Goal: Complete application form: Complete application form

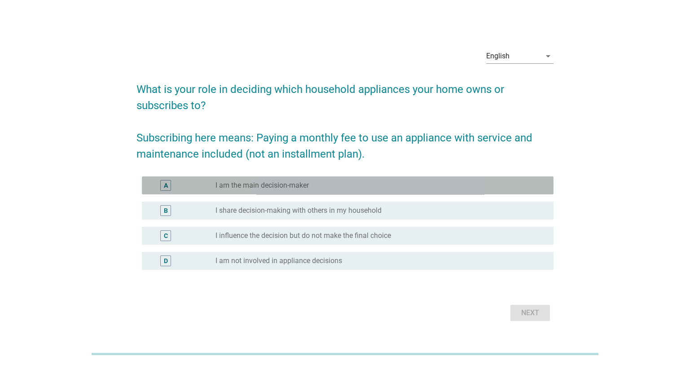
click at [169, 184] on div "A" at bounding box center [165, 185] width 11 height 11
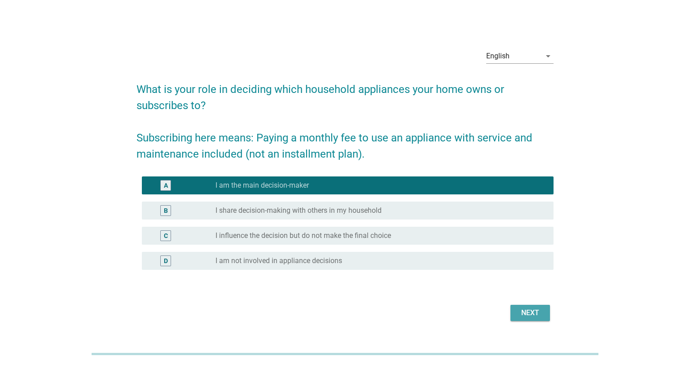
click at [540, 312] on div "Next" at bounding box center [529, 312] width 25 height 11
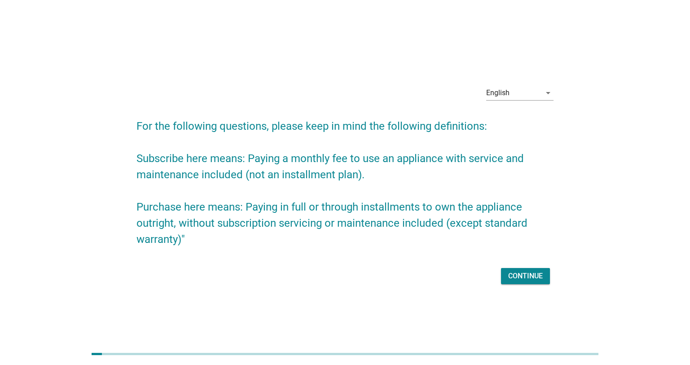
click at [531, 271] on div "Continue" at bounding box center [525, 276] width 35 height 11
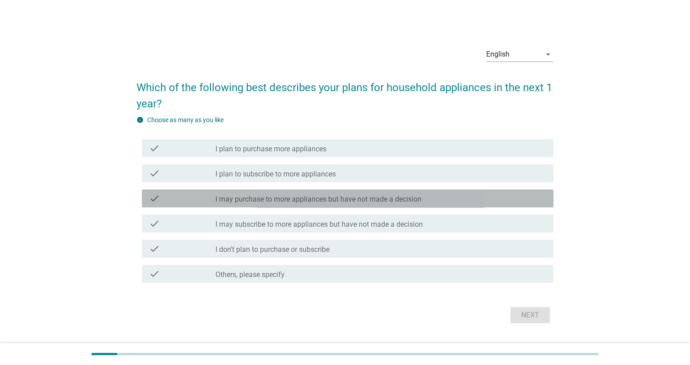
click at [152, 197] on icon "check" at bounding box center [154, 198] width 11 height 11
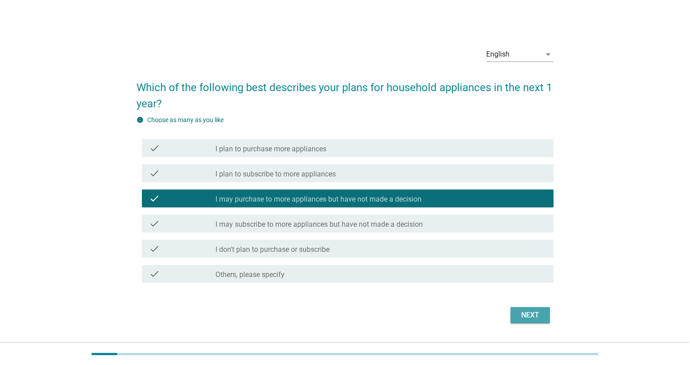
click at [535, 315] on div "Next" at bounding box center [529, 315] width 25 height 11
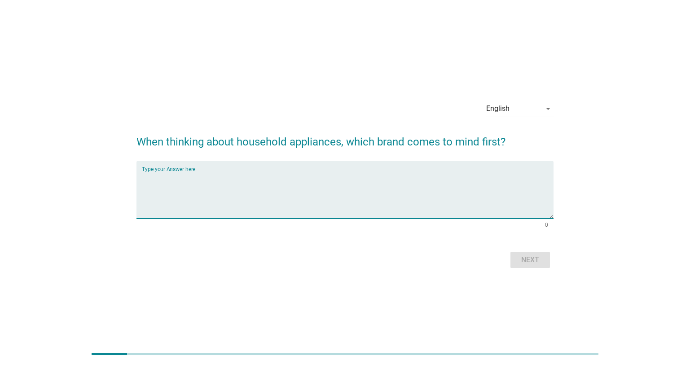
click at [210, 175] on textarea "Type your Answer here" at bounding box center [347, 194] width 411 height 47
type textarea "LG"
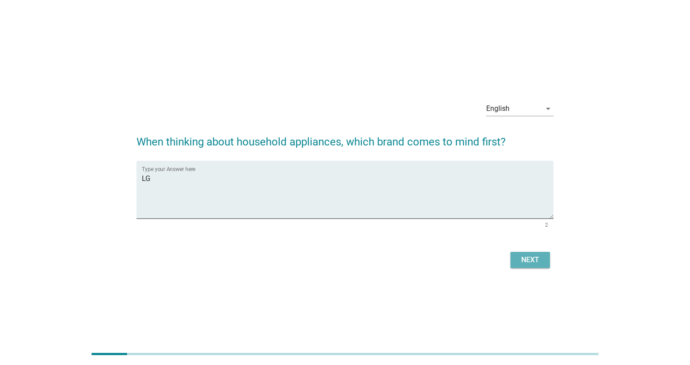
drag, startPoint x: 535, startPoint y: 262, endPoint x: 532, endPoint y: 277, distance: 15.5
click at [535, 266] on button "Next" at bounding box center [529, 260] width 39 height 16
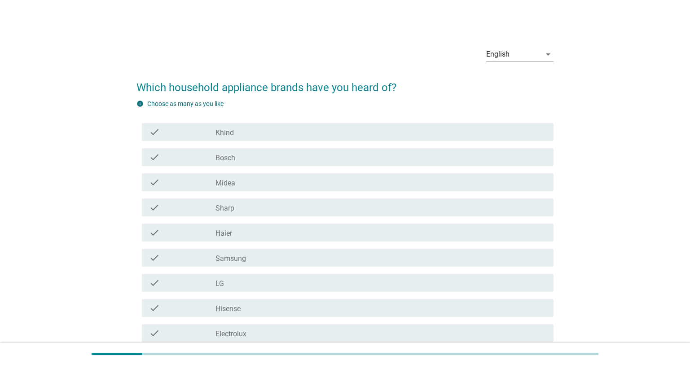
scroll to position [44, 0]
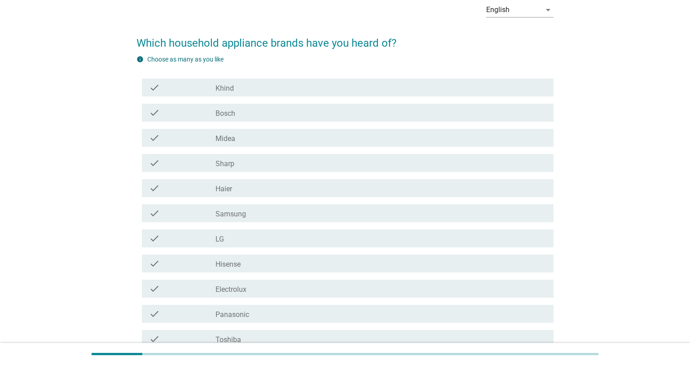
click at [155, 211] on icon "check" at bounding box center [154, 213] width 11 height 11
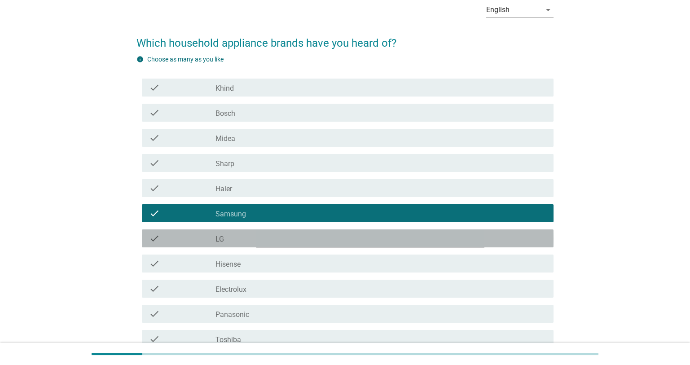
click at [156, 241] on icon "check" at bounding box center [154, 238] width 11 height 11
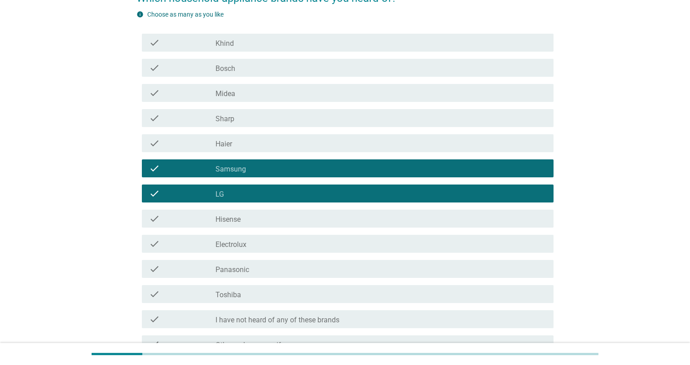
scroll to position [134, 0]
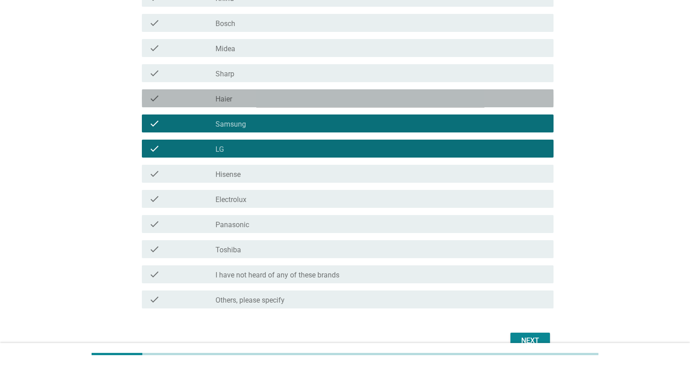
click at [153, 97] on icon "check" at bounding box center [154, 98] width 11 height 11
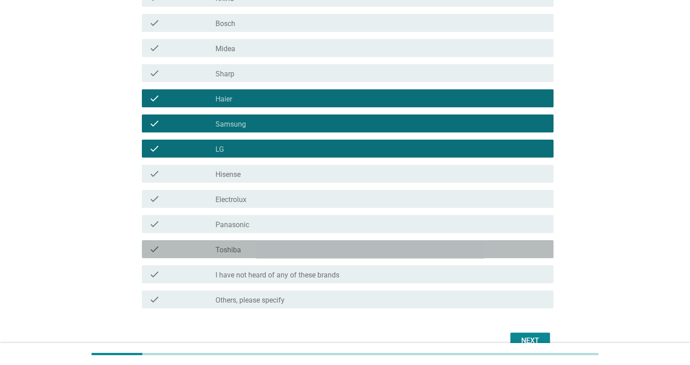
click at [153, 247] on icon "check" at bounding box center [154, 249] width 11 height 11
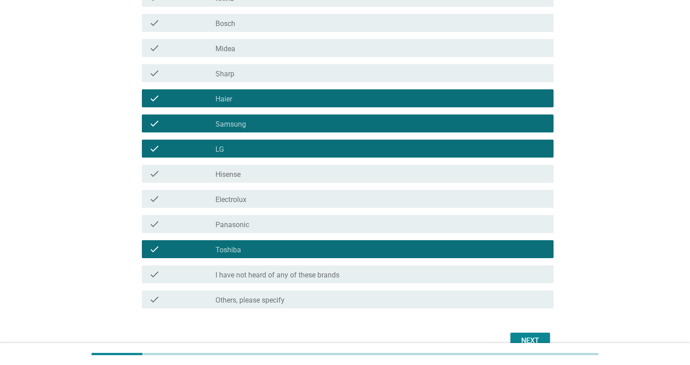
click at [531, 339] on div "Next" at bounding box center [529, 340] width 25 height 11
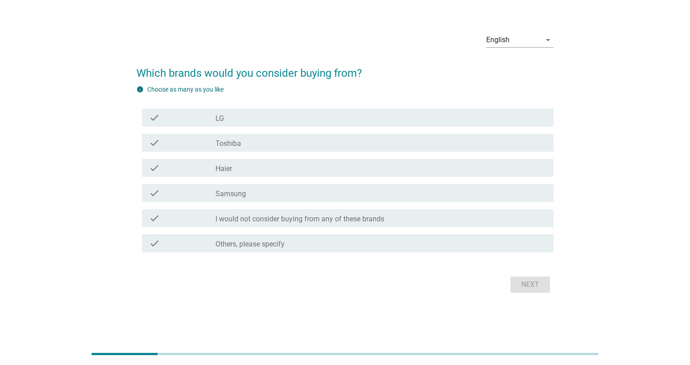
scroll to position [0, 0]
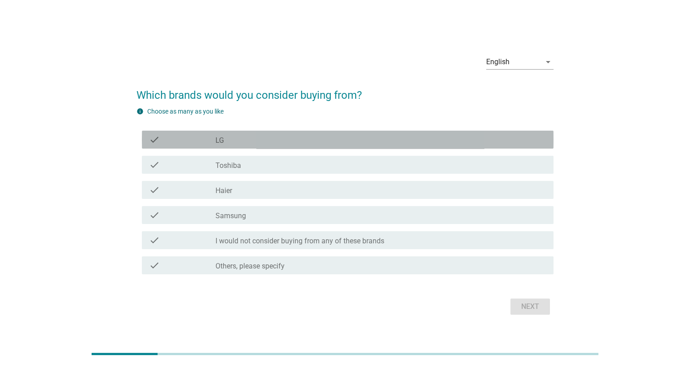
click at [215, 142] on div at bounding box center [215, 140] width 0 height 5
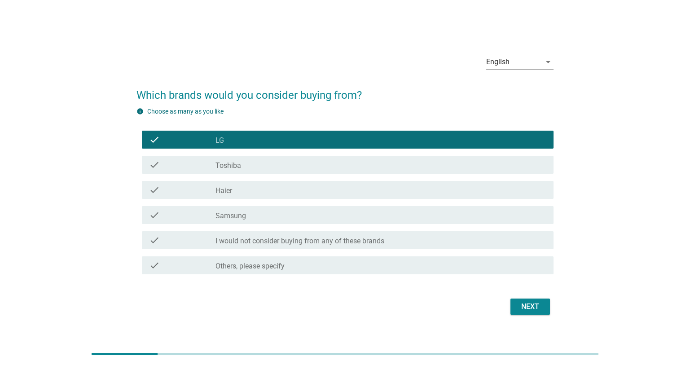
click at [237, 213] on label "Samsung" at bounding box center [230, 215] width 31 height 9
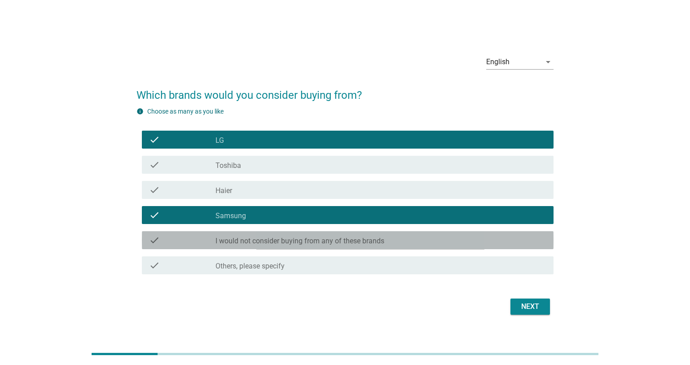
click at [330, 239] on label "I would not consider buying from any of these brands" at bounding box center [299, 240] width 169 height 9
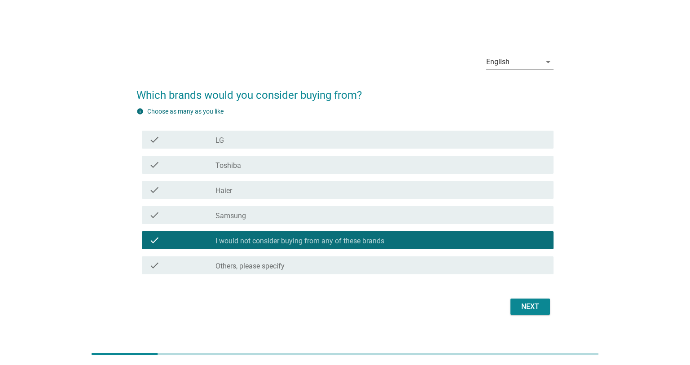
click at [290, 137] on div "check_box_outline_blank LG" at bounding box center [380, 139] width 331 height 11
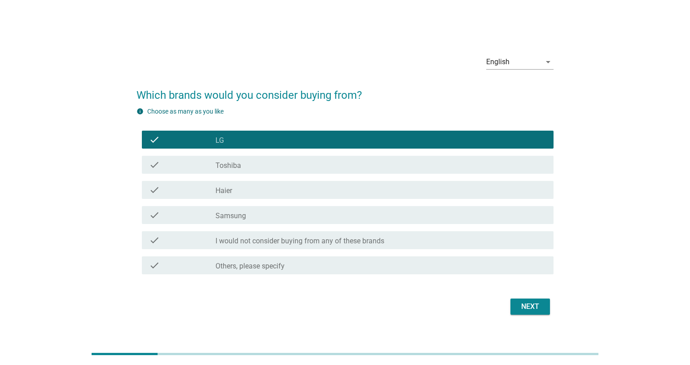
click at [531, 306] on div "Next" at bounding box center [529, 306] width 25 height 11
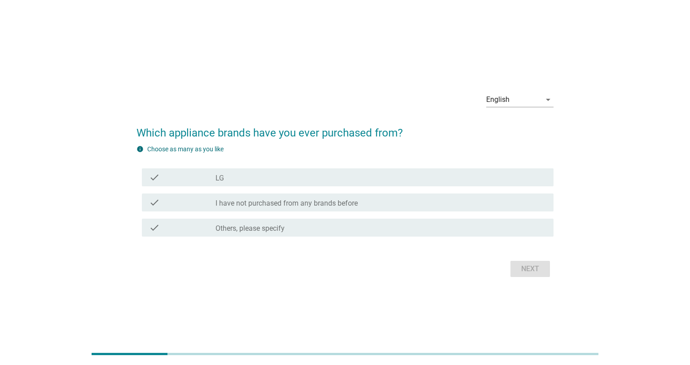
click at [219, 178] on label "LG" at bounding box center [219, 178] width 9 height 9
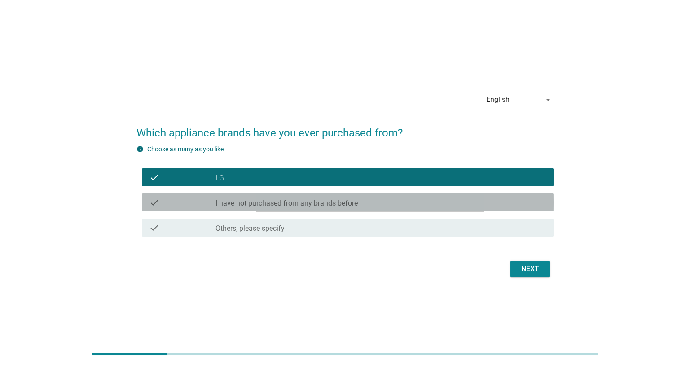
click at [227, 201] on label "I have not purchased from any brands before" at bounding box center [286, 203] width 142 height 9
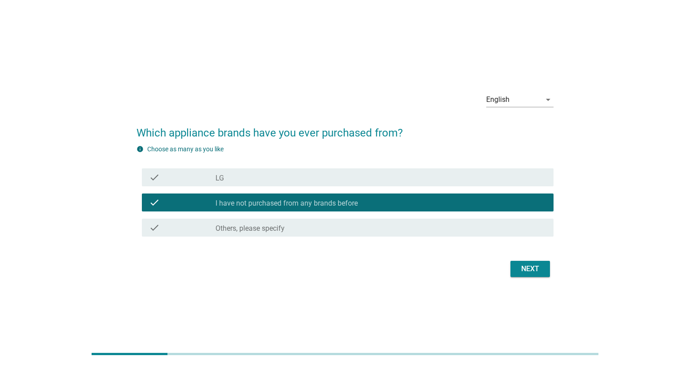
click at [221, 177] on label "LG" at bounding box center [219, 178] width 9 height 9
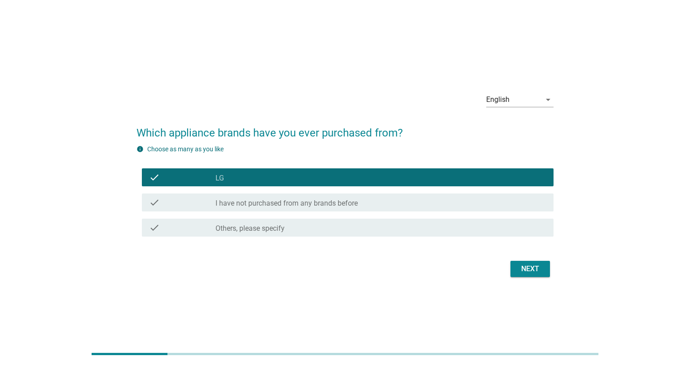
click at [236, 259] on div "Next" at bounding box center [344, 269] width 417 height 22
click at [331, 207] on label "I have not purchased from any brands before" at bounding box center [286, 203] width 142 height 9
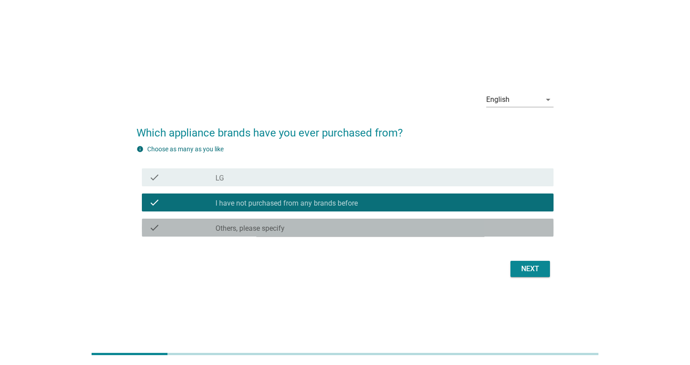
click at [300, 230] on div "check_box Others, please specify" at bounding box center [380, 227] width 331 height 11
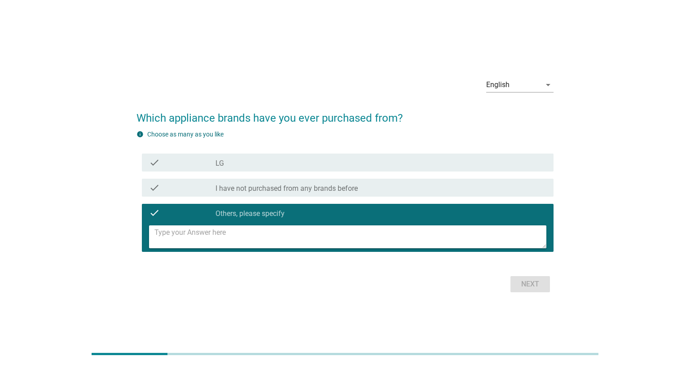
click at [273, 157] on div "check_box_outline_blank LG" at bounding box center [380, 162] width 331 height 11
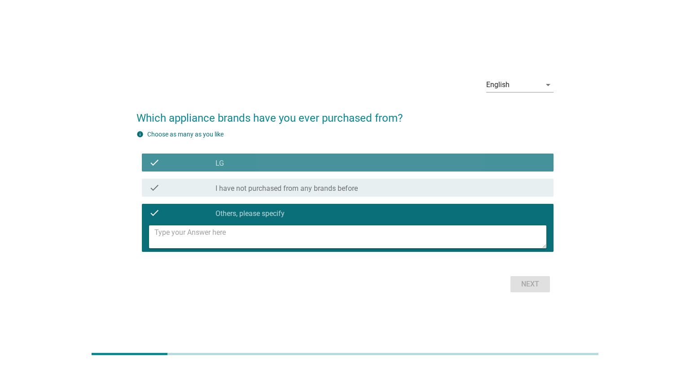
click at [274, 169] on div "check check_box_outline_blank LG" at bounding box center [347, 162] width 411 height 18
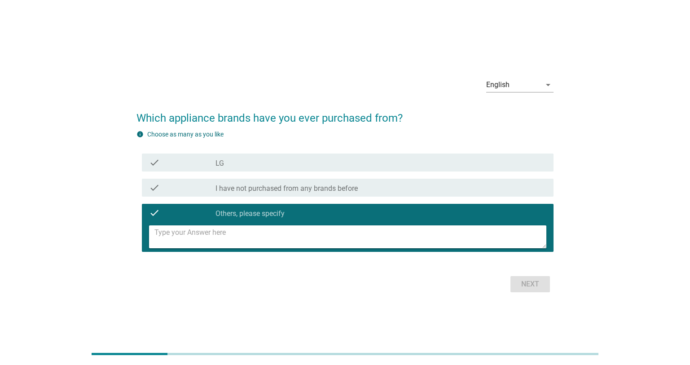
click at [274, 169] on div "check check_box_outline_blank LG" at bounding box center [347, 162] width 411 height 18
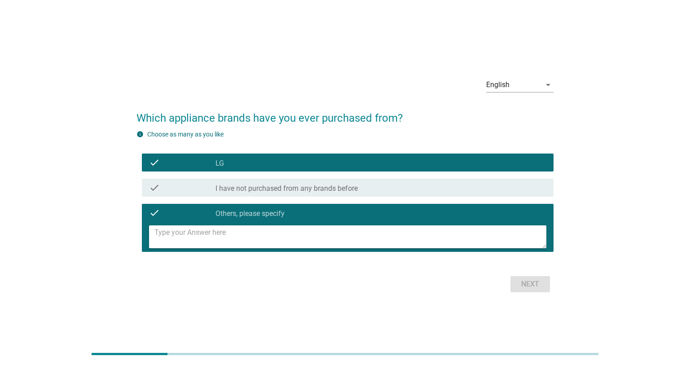
click at [274, 169] on div "check check_box_outline_blank LG" at bounding box center [347, 162] width 411 height 18
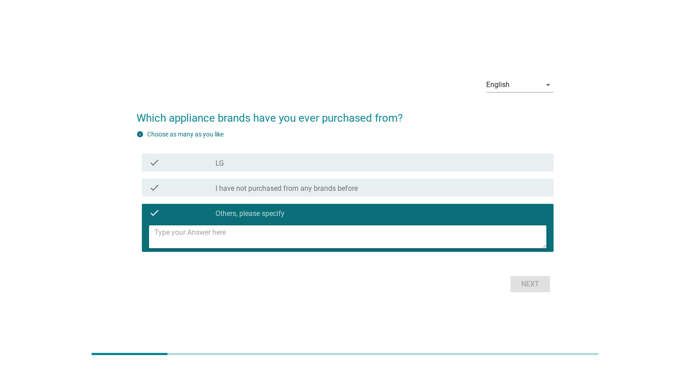
click at [274, 169] on div "check check_box_outline_blank LG" at bounding box center [347, 162] width 411 height 18
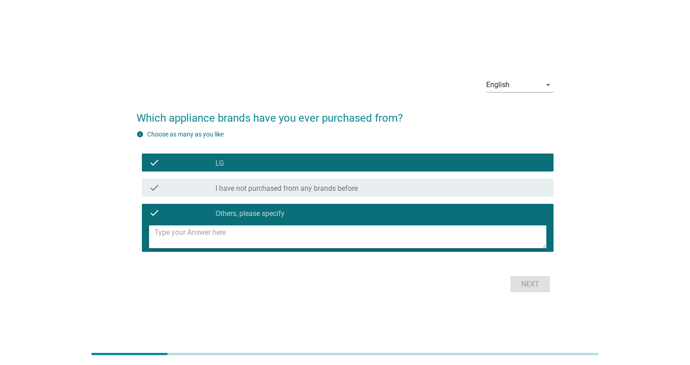
click at [274, 169] on div "check check_box_outline_blank LG" at bounding box center [347, 162] width 411 height 18
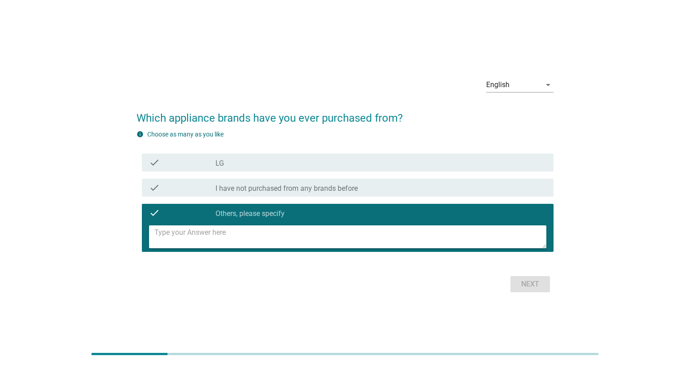
click at [274, 169] on div "check check_box_outline_blank LG" at bounding box center [347, 162] width 411 height 18
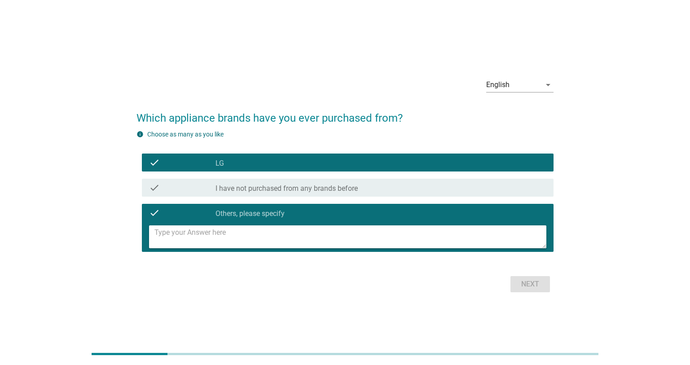
click at [274, 169] on div "check check_box_outline_blank LG" at bounding box center [347, 162] width 411 height 18
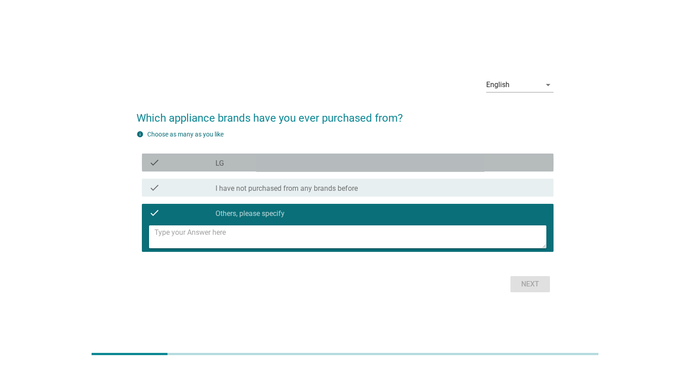
click at [274, 169] on div "check check_box_outline_blank LG" at bounding box center [347, 162] width 411 height 18
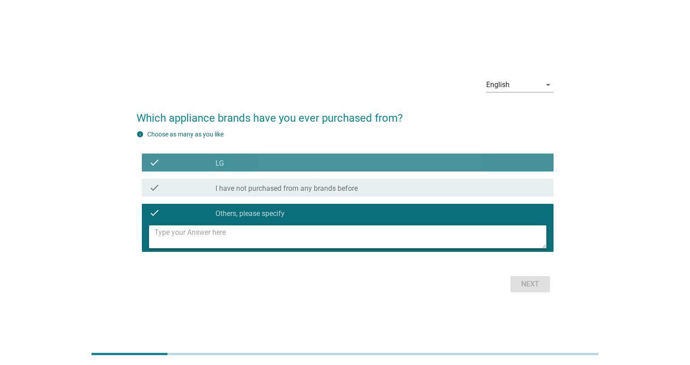
click at [274, 169] on div "check check_box_outline_blank LG" at bounding box center [347, 162] width 411 height 18
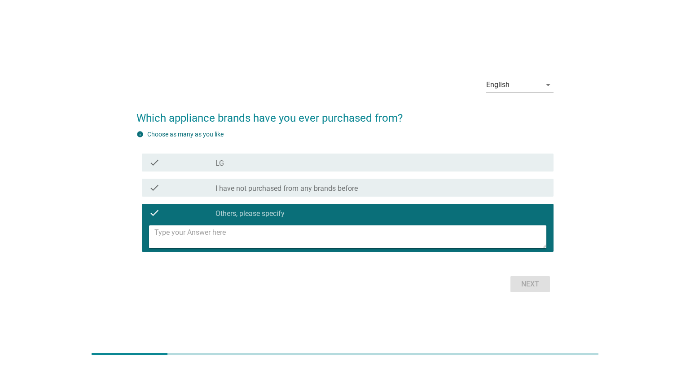
click at [274, 169] on div "check check_box_outline_blank LG" at bounding box center [347, 162] width 411 height 18
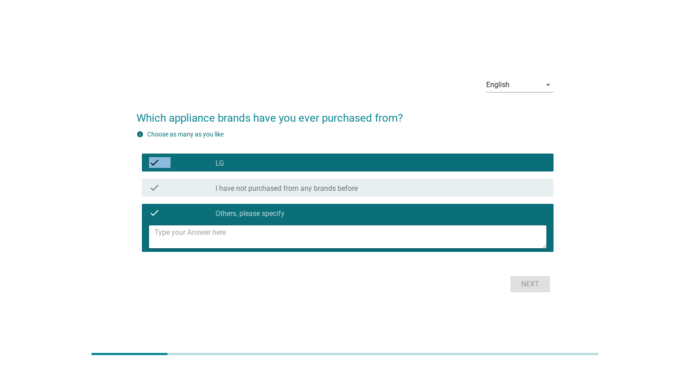
click at [274, 169] on div "check check_box_outline_blank LG" at bounding box center [347, 162] width 411 height 18
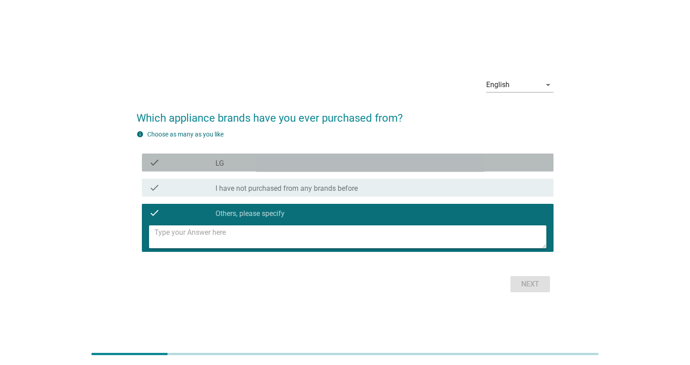
click at [274, 169] on div "check check_box_outline_blank LG" at bounding box center [347, 162] width 411 height 18
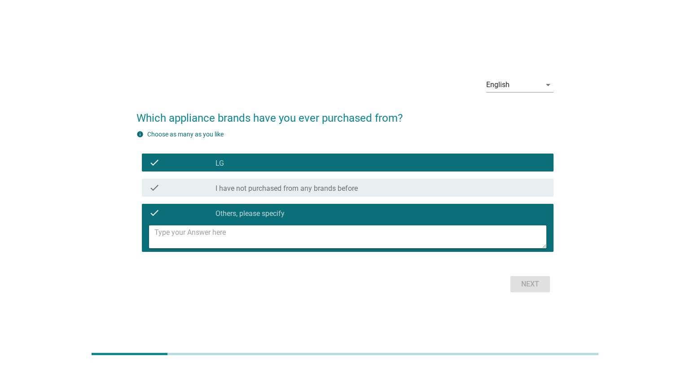
click at [274, 169] on div "check check_box_outline_blank LG" at bounding box center [347, 162] width 411 height 18
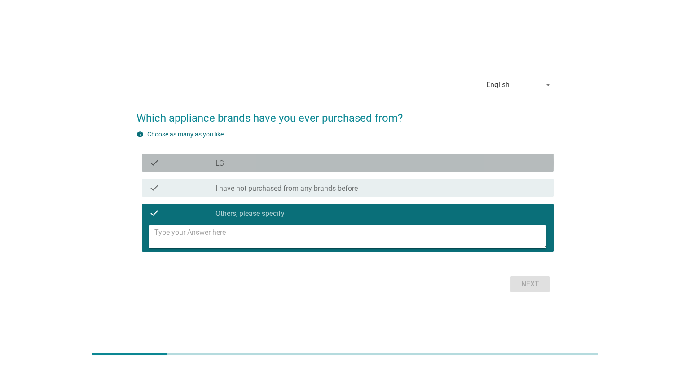
click at [274, 169] on div "check check_box_outline_blank LG" at bounding box center [347, 162] width 411 height 18
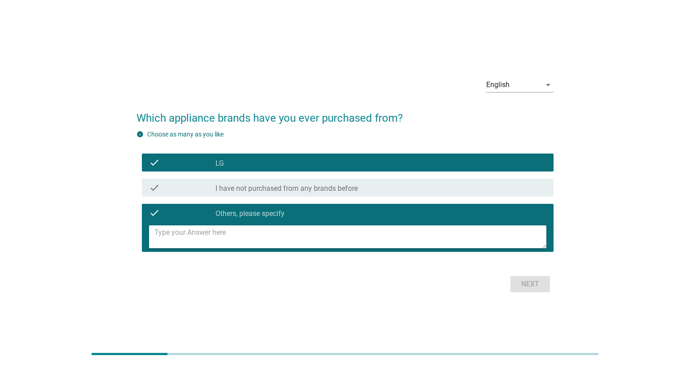
click at [274, 169] on div "check check_box_outline_blank LG" at bounding box center [347, 162] width 411 height 18
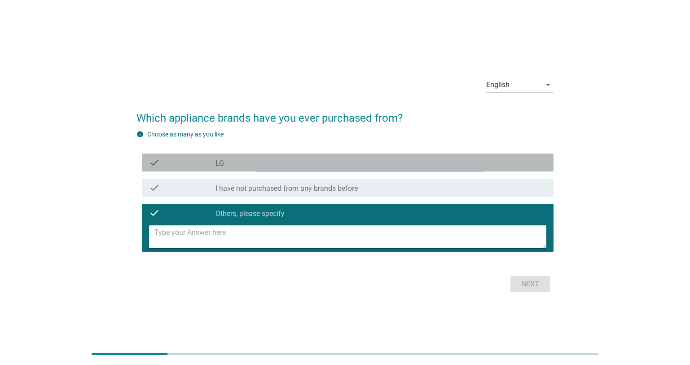
click at [274, 169] on div "check check_box_outline_blank LG" at bounding box center [347, 162] width 411 height 18
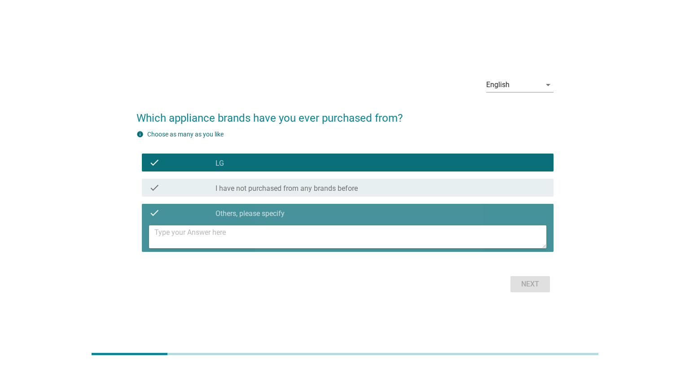
click at [239, 232] on textarea at bounding box center [350, 236] width 392 height 23
click at [152, 215] on icon "check" at bounding box center [154, 212] width 11 height 11
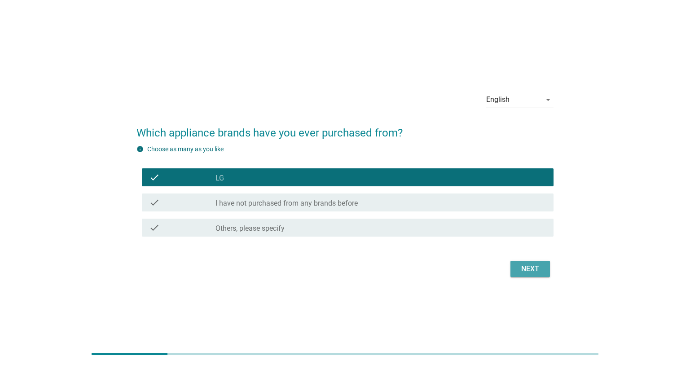
click at [526, 269] on div "Next" at bounding box center [529, 268] width 25 height 11
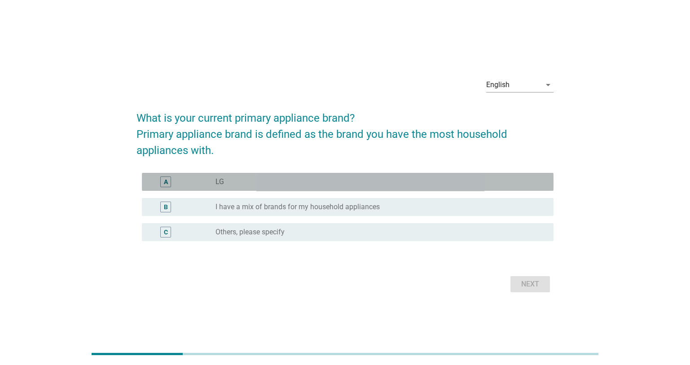
click at [162, 181] on div "A" at bounding box center [165, 181] width 11 height 11
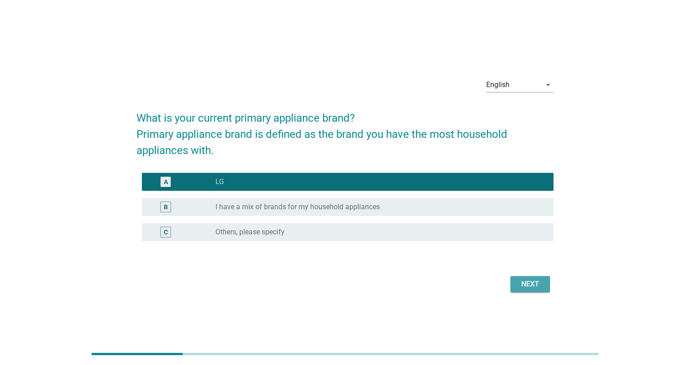
click at [536, 279] on div "Next" at bounding box center [529, 284] width 25 height 11
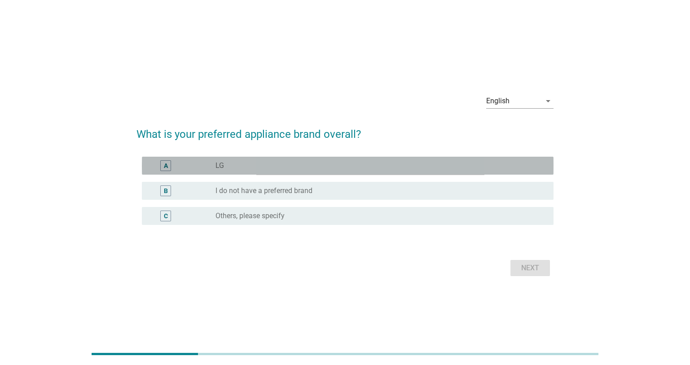
click at [162, 160] on div "A" at bounding box center [165, 165] width 11 height 11
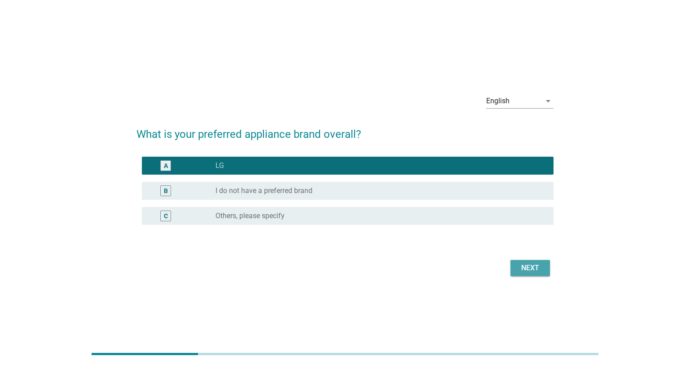
click at [528, 268] on div "Next" at bounding box center [529, 267] width 25 height 11
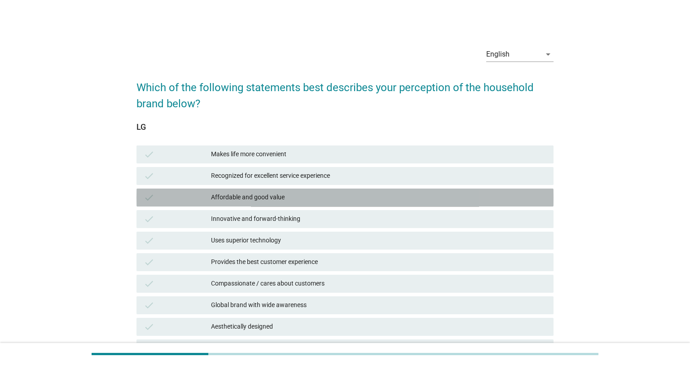
click at [143, 198] on div "check Affordable and good value" at bounding box center [344, 197] width 417 height 18
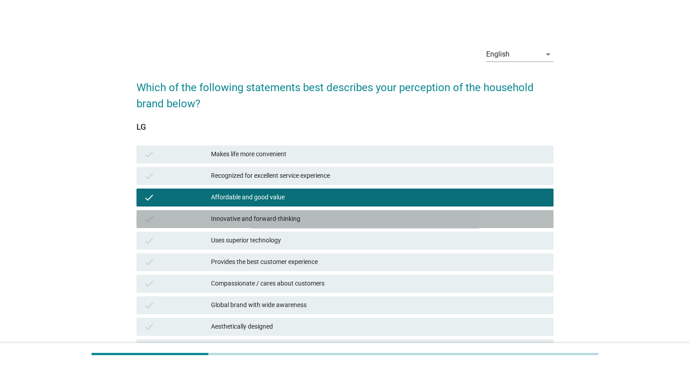
click at [147, 215] on icon "check" at bounding box center [149, 219] width 11 height 11
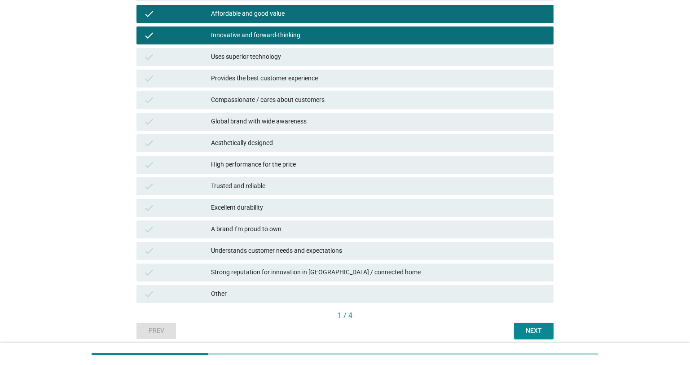
scroll to position [219, 0]
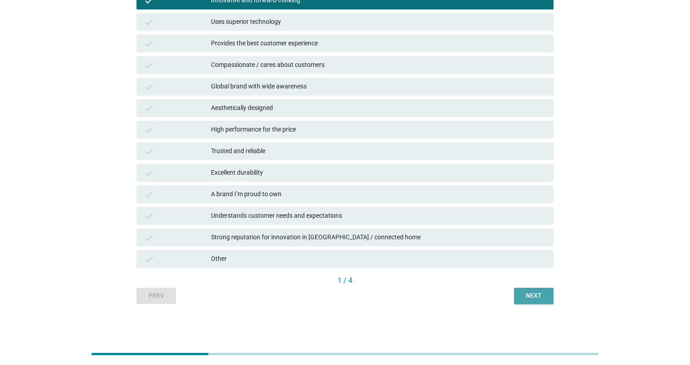
click at [538, 296] on div "Next" at bounding box center [533, 295] width 25 height 9
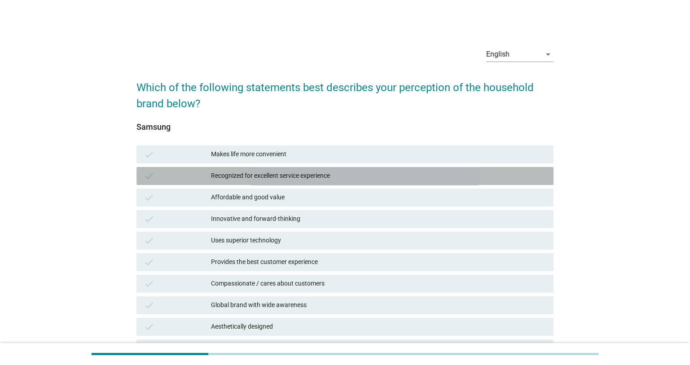
click at [154, 178] on div "check" at bounding box center [177, 175] width 67 height 11
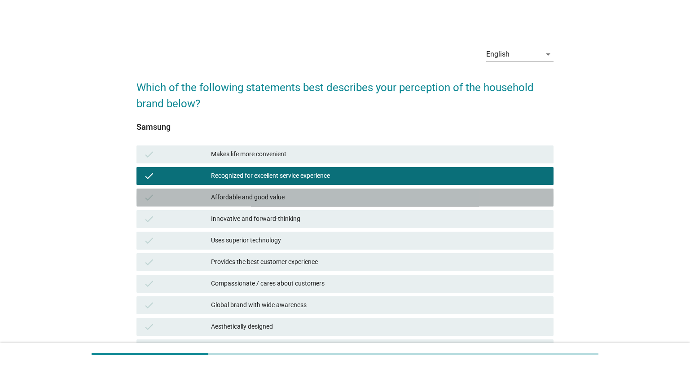
click at [149, 200] on icon "check" at bounding box center [149, 197] width 11 height 11
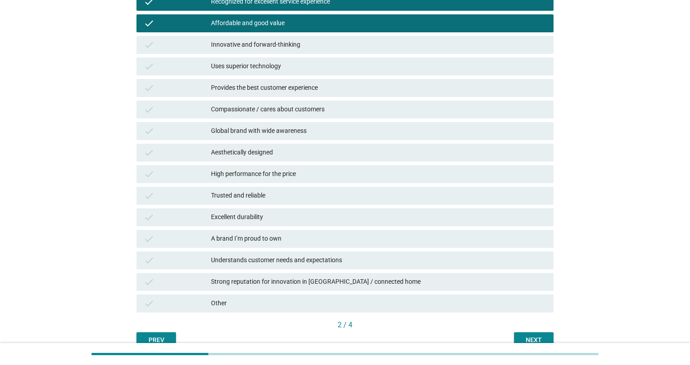
scroll to position [211, 0]
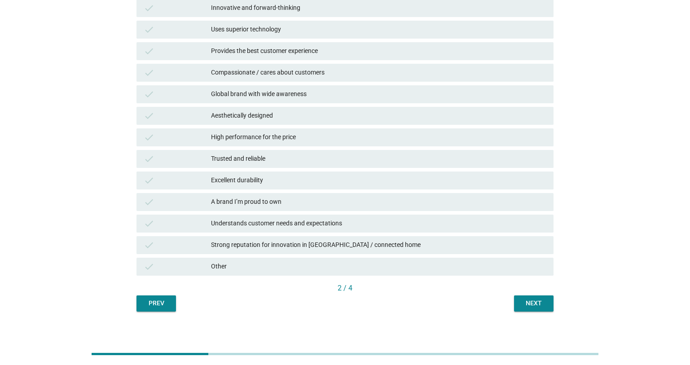
click at [542, 306] on div "Next" at bounding box center [533, 302] width 25 height 9
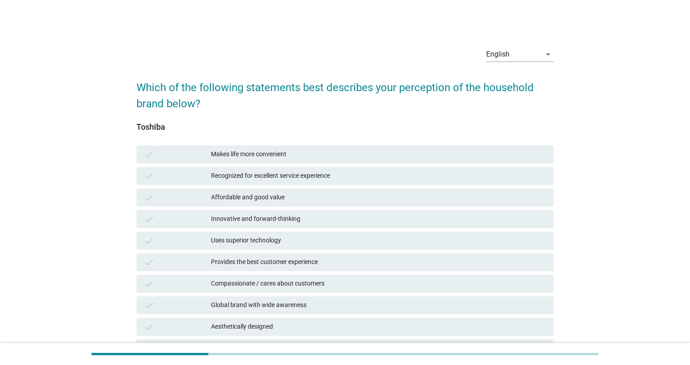
click at [144, 220] on icon "check" at bounding box center [149, 219] width 11 height 11
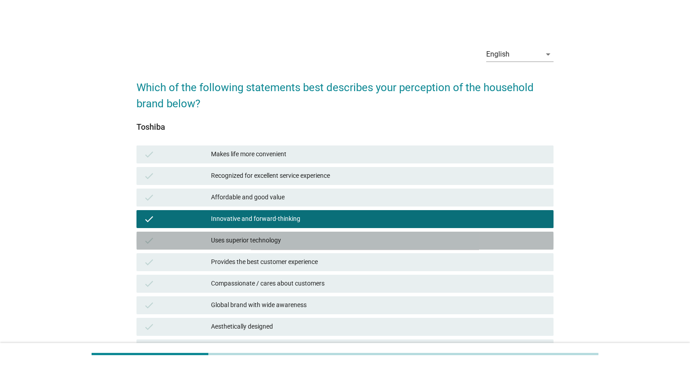
click at [145, 240] on icon "check" at bounding box center [149, 240] width 11 height 11
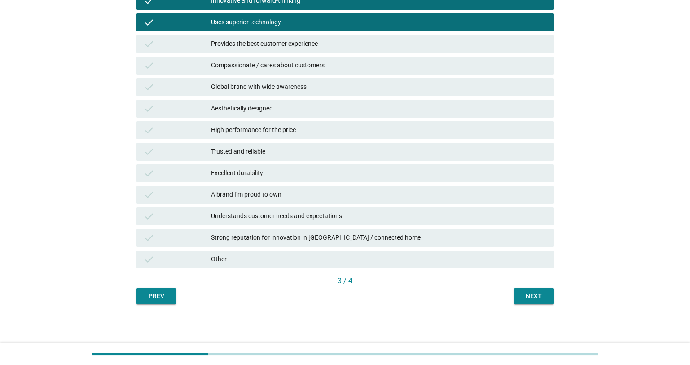
scroll to position [219, 0]
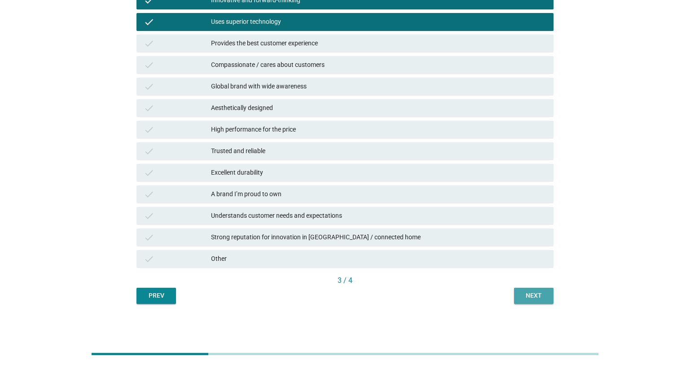
click at [533, 297] on div "Next" at bounding box center [533, 295] width 25 height 9
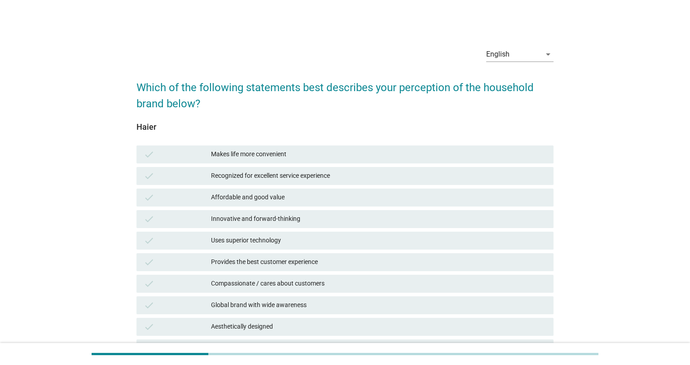
click at [275, 184] on div "check Recognized for excellent service experience" at bounding box center [345, 176] width 420 height 22
click at [275, 182] on div "check Recognized for excellent service experience" at bounding box center [344, 176] width 417 height 18
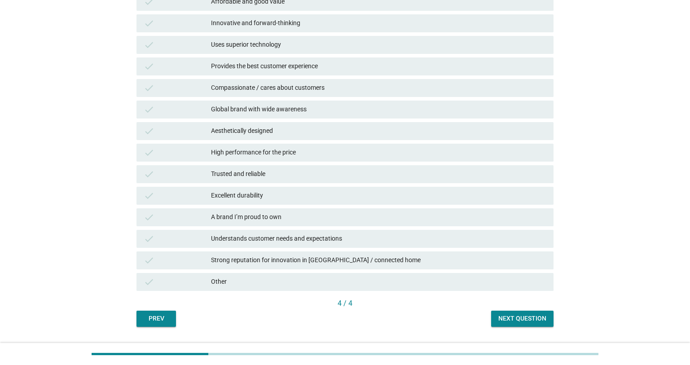
scroll to position [201, 0]
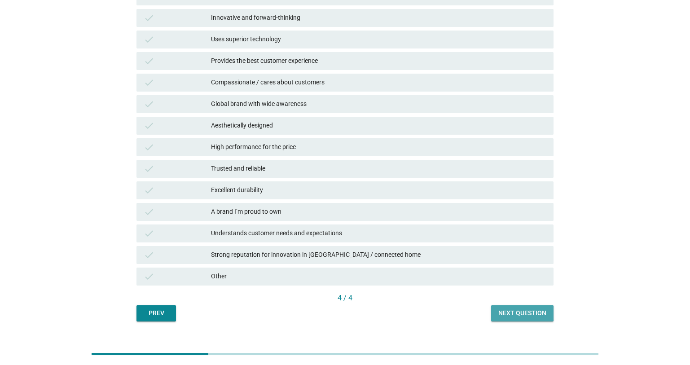
click at [520, 311] on div "Next question" at bounding box center [522, 312] width 48 height 9
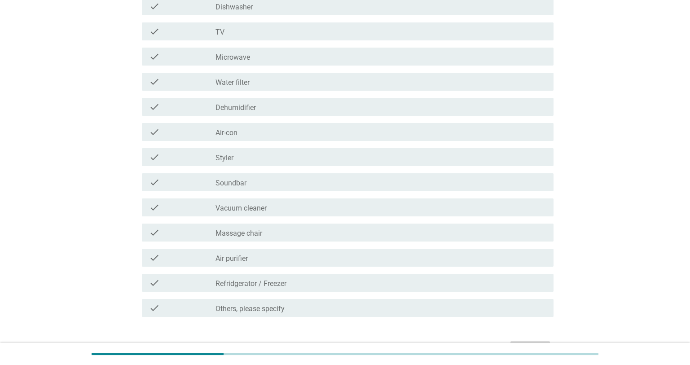
scroll to position [0, 0]
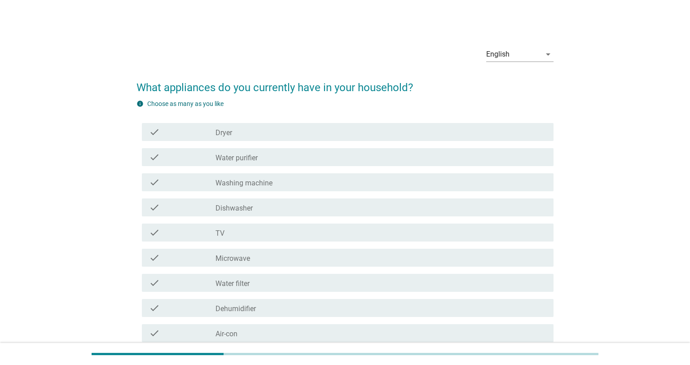
click at [251, 137] on div "check check_box_outline_blank Dryer" at bounding box center [347, 132] width 411 height 18
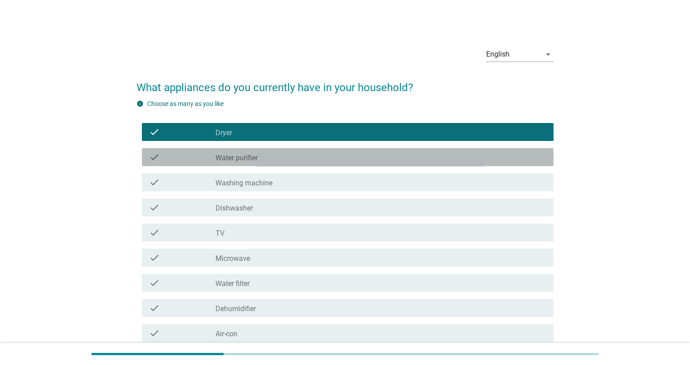
click at [253, 160] on label "Water purifier" at bounding box center [236, 157] width 42 height 9
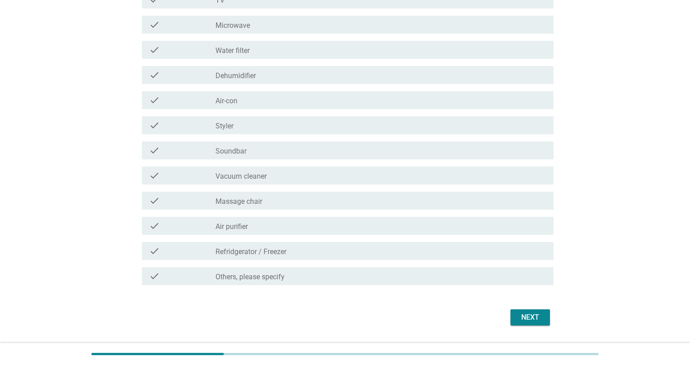
scroll to position [233, 0]
click at [535, 315] on div "Next" at bounding box center [529, 316] width 25 height 11
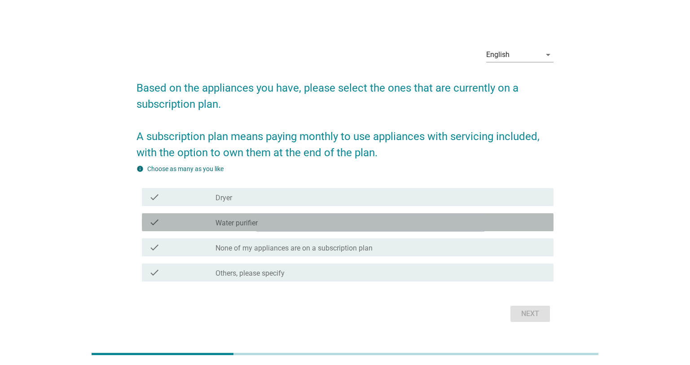
click at [248, 227] on label "Water purifier" at bounding box center [236, 223] width 42 height 9
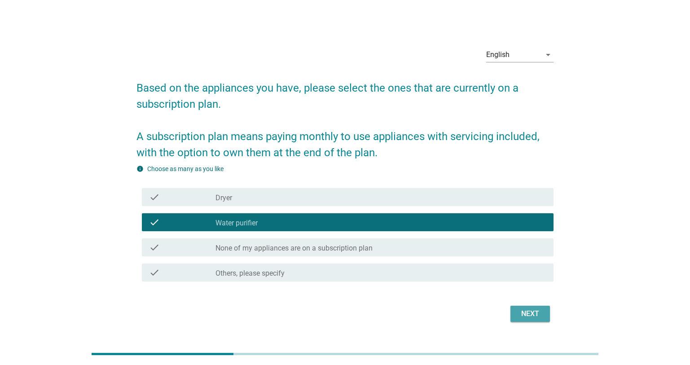
click at [532, 316] on div "Next" at bounding box center [529, 313] width 25 height 11
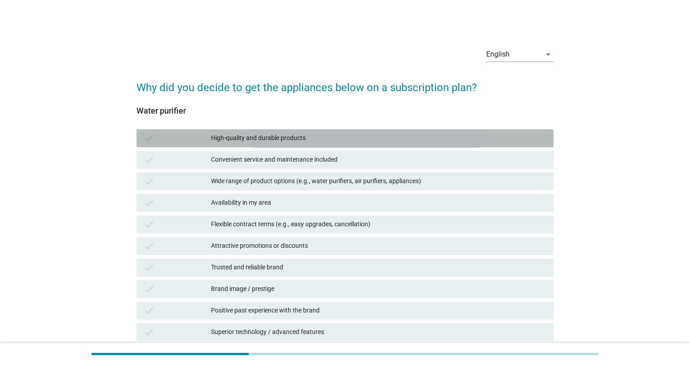
click at [266, 140] on div "High-quality and durable products" at bounding box center [378, 138] width 335 height 11
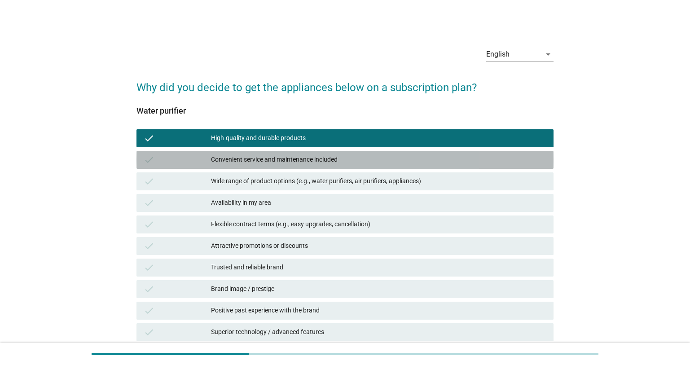
click at [291, 156] on div "Convenient service and maintenance included" at bounding box center [378, 159] width 335 height 11
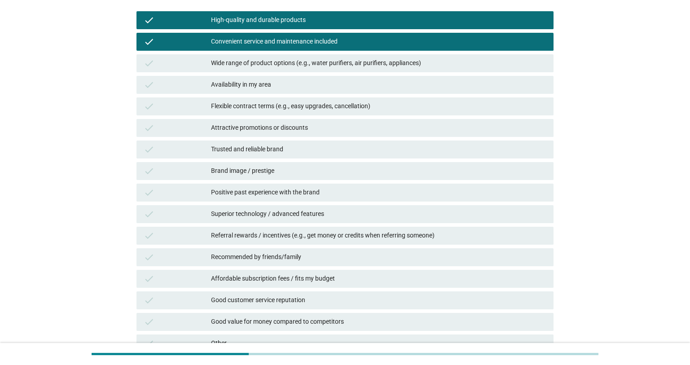
scroll to position [202, 0]
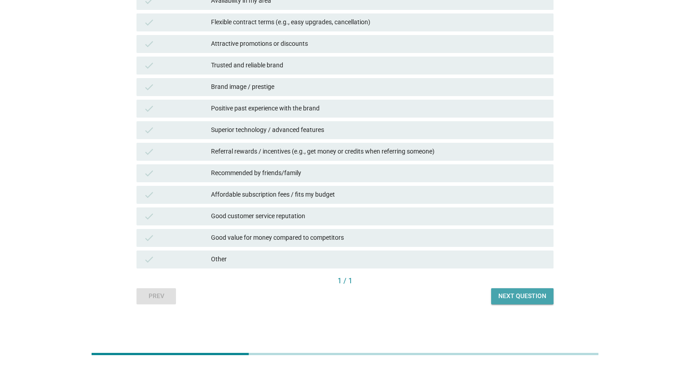
click at [522, 294] on div "Next question" at bounding box center [522, 295] width 48 height 9
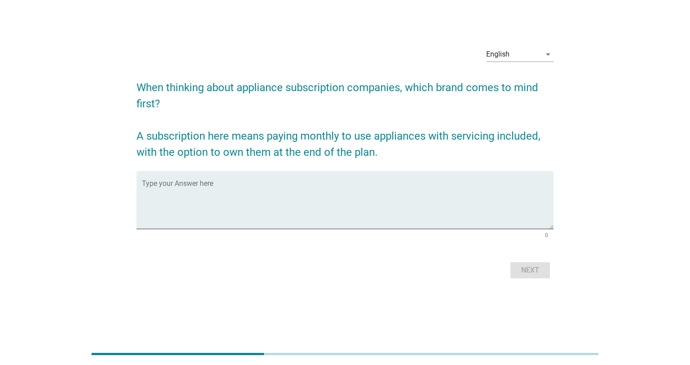
scroll to position [0, 0]
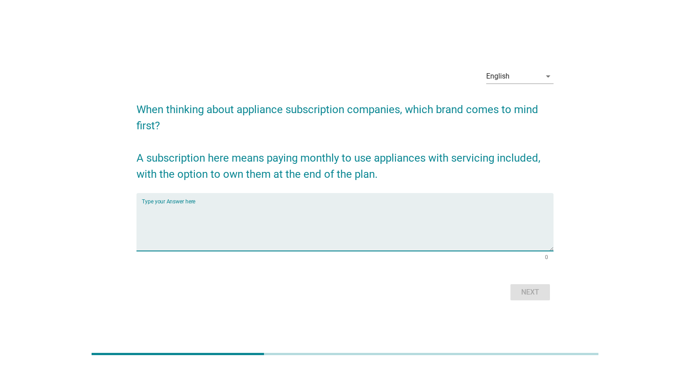
click at [234, 217] on textarea "Type your Answer here" at bounding box center [347, 227] width 411 height 47
click at [225, 209] on textarea "Type your Answer here" at bounding box center [347, 227] width 411 height 47
type textarea "L"
type textarea "Coway"
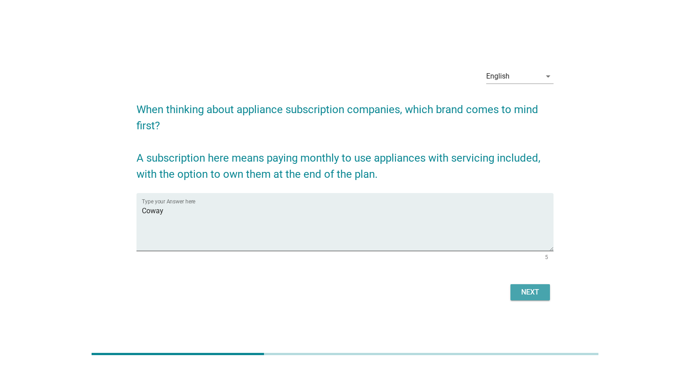
click at [530, 294] on div "Next" at bounding box center [529, 292] width 25 height 11
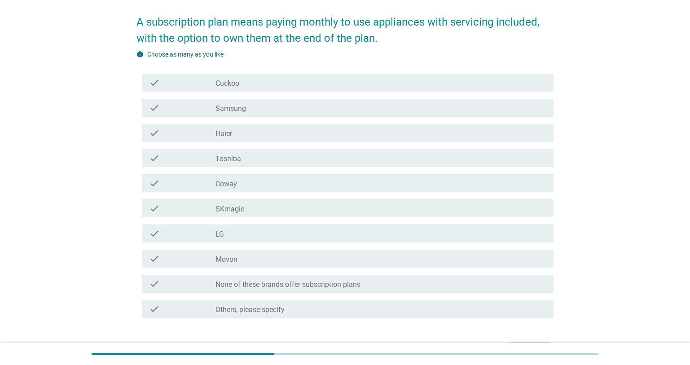
scroll to position [163, 0]
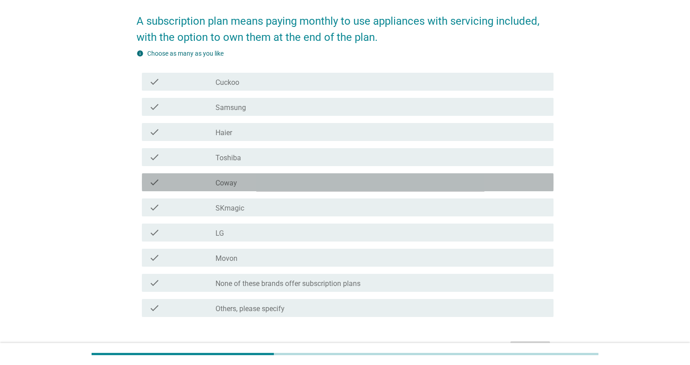
click at [230, 184] on label "Coway" at bounding box center [226, 183] width 22 height 9
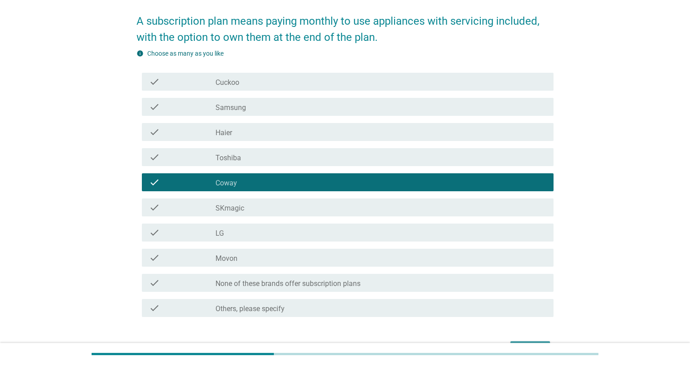
click at [523, 341] on button "Next" at bounding box center [529, 349] width 39 height 16
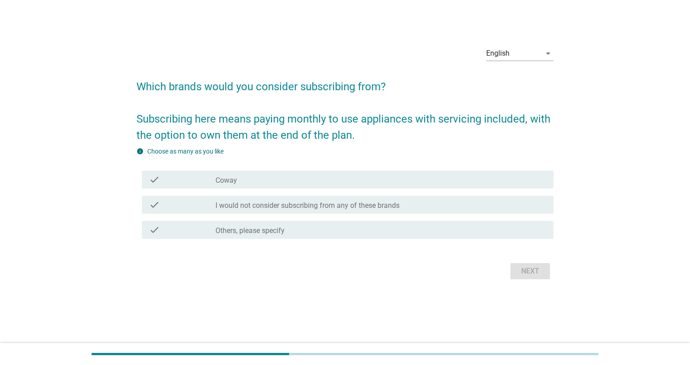
scroll to position [0, 0]
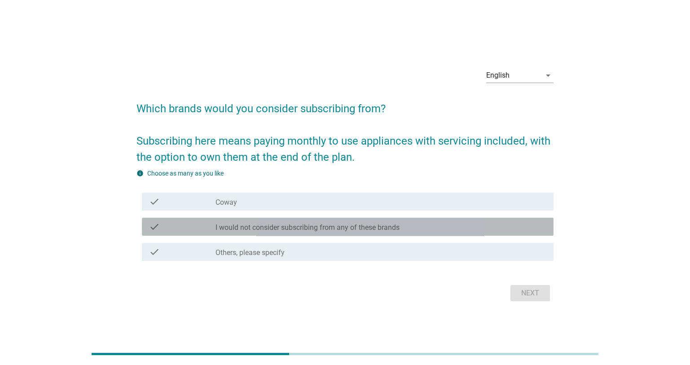
click at [241, 227] on label "I would not consider subscribing from any of these brands" at bounding box center [307, 227] width 184 height 9
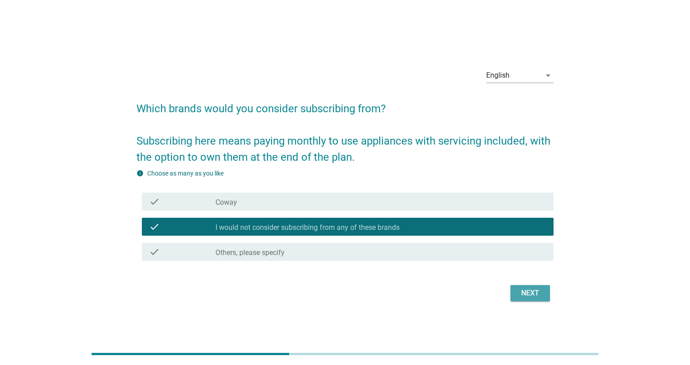
click at [531, 298] on div "Next" at bounding box center [529, 293] width 25 height 11
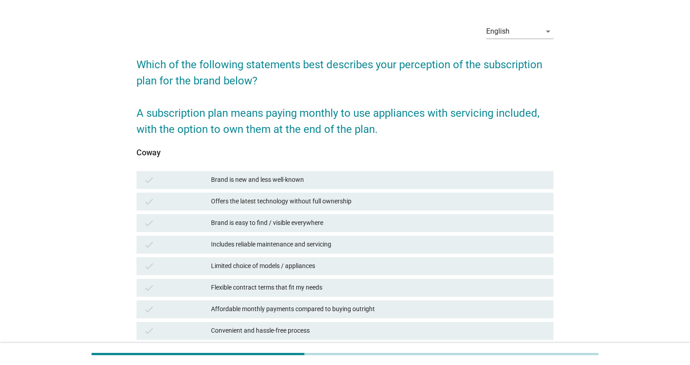
scroll to position [26, 0]
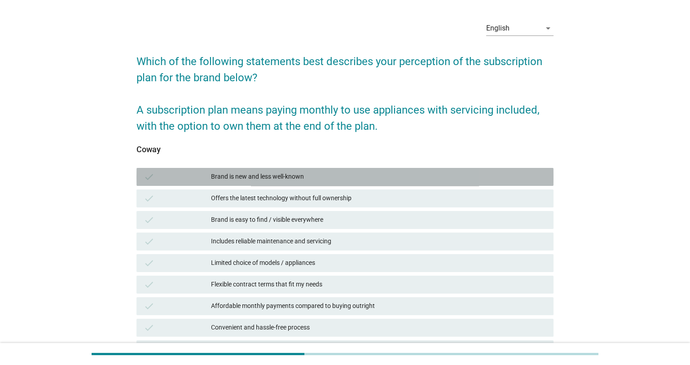
click at [279, 181] on div "Brand is new and less well-known" at bounding box center [378, 176] width 335 height 11
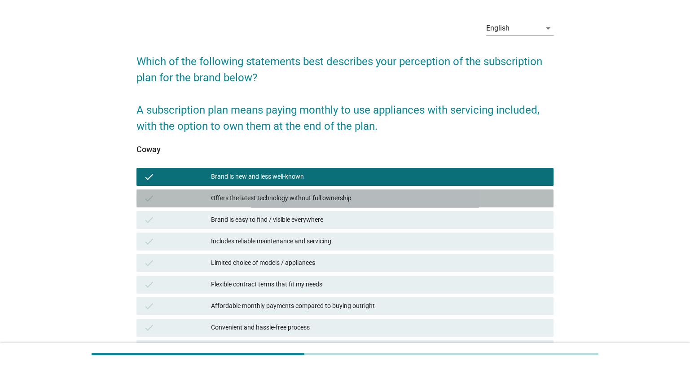
click at [288, 196] on div "Offers the latest technology without full ownership" at bounding box center [378, 198] width 335 height 11
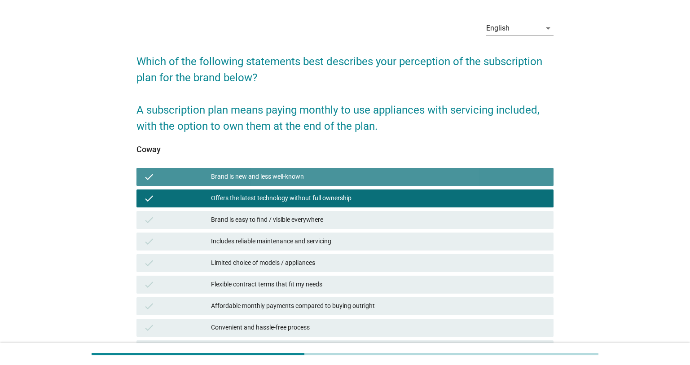
click at [315, 179] on div "Brand is new and less well-known" at bounding box center [378, 176] width 335 height 11
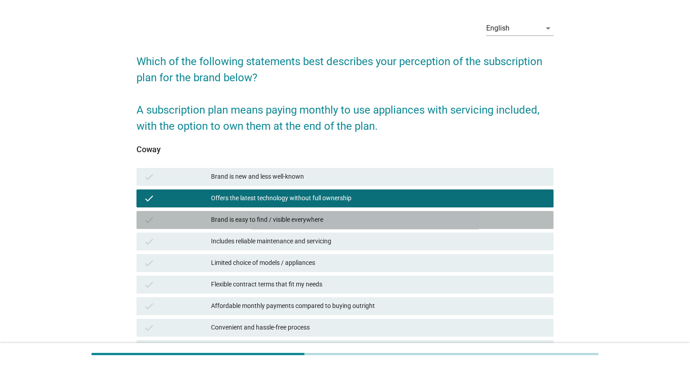
click at [307, 218] on div "Brand is easy to find / visible everywhere" at bounding box center [378, 219] width 335 height 11
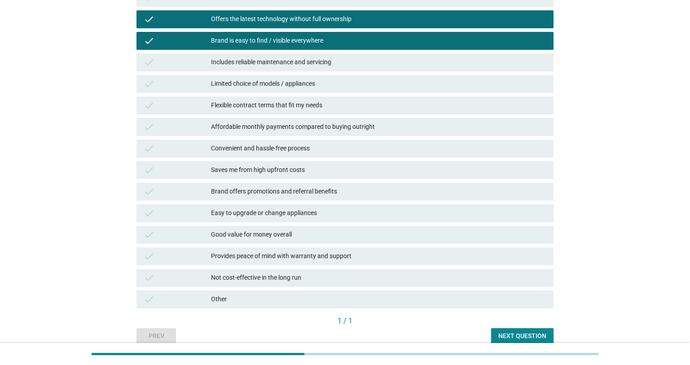
scroll to position [245, 0]
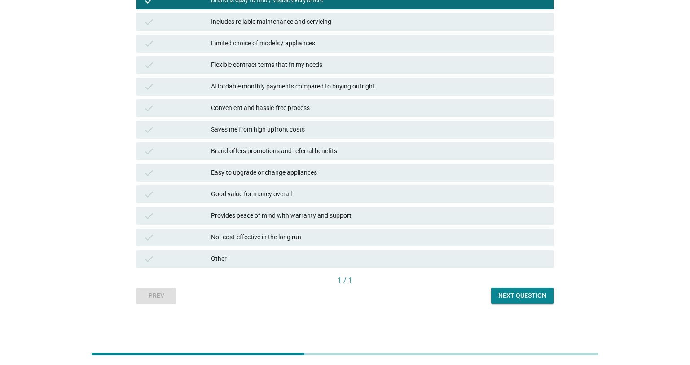
click at [530, 301] on button "Next question" at bounding box center [522, 296] width 62 height 16
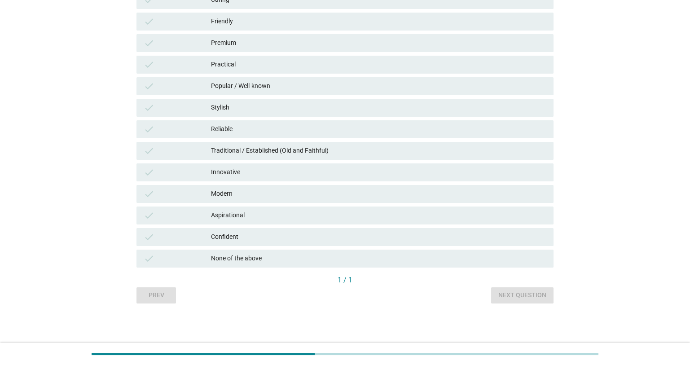
scroll to position [0, 0]
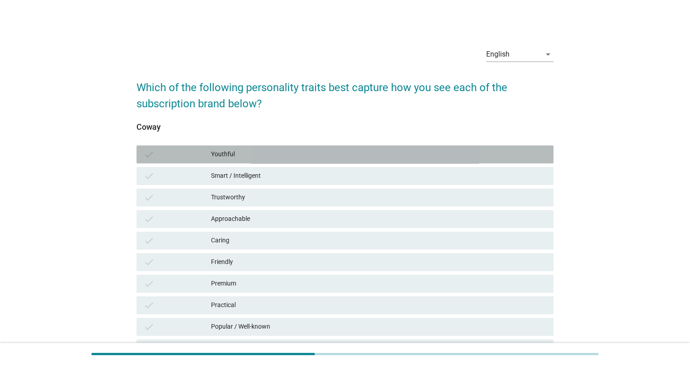
click at [261, 161] on div "check Youthful" at bounding box center [344, 154] width 417 height 18
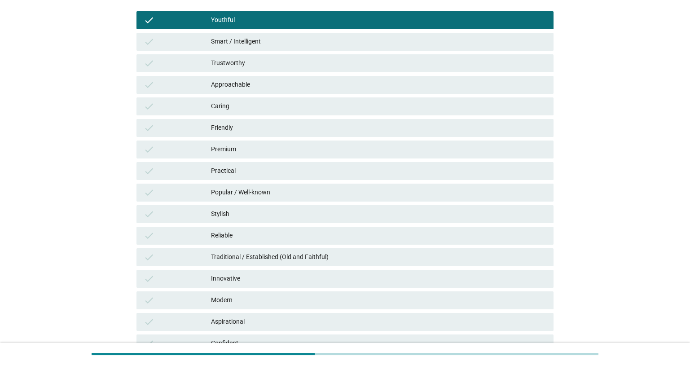
scroll to position [240, 0]
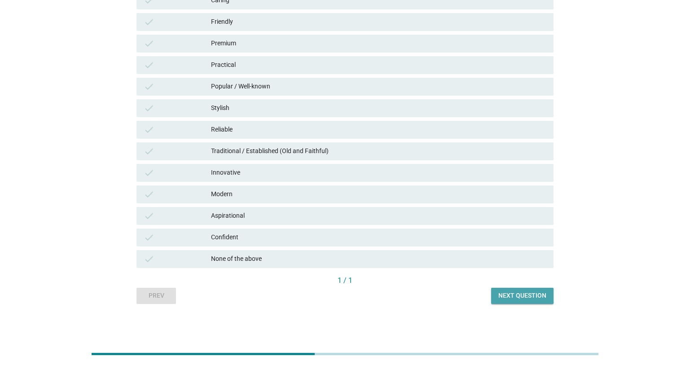
click at [534, 300] on button "Next question" at bounding box center [522, 296] width 62 height 16
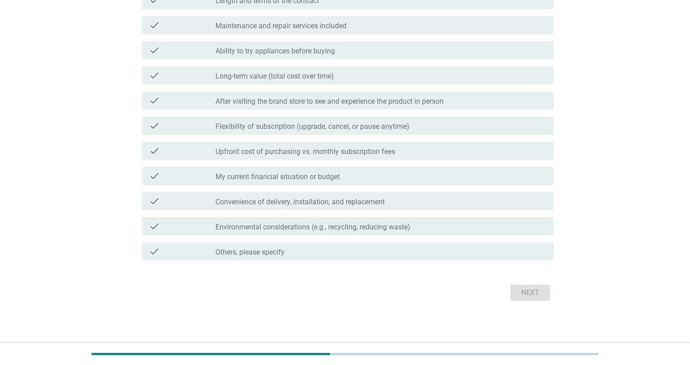
scroll to position [0, 0]
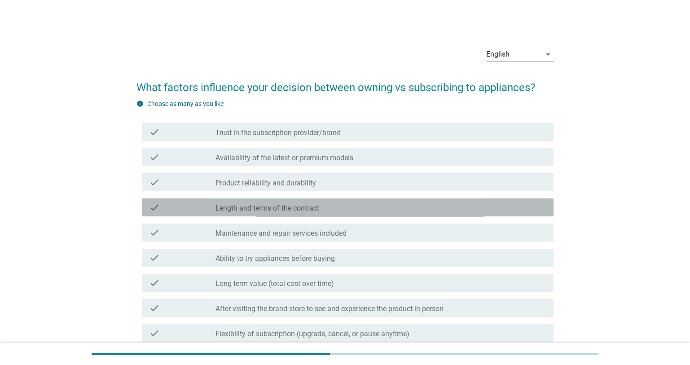
click at [289, 205] on label "Length and terms of the contract" at bounding box center [267, 208] width 104 height 9
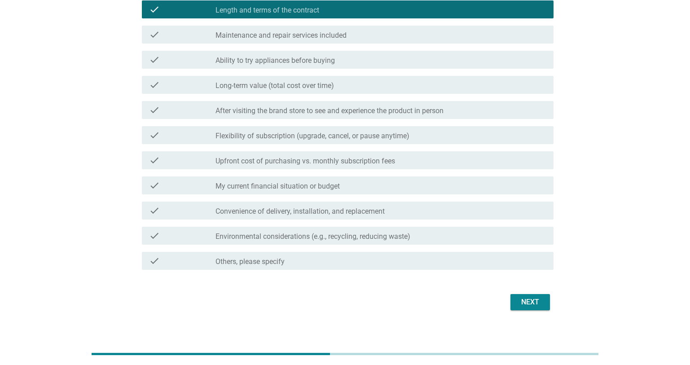
scroll to position [203, 0]
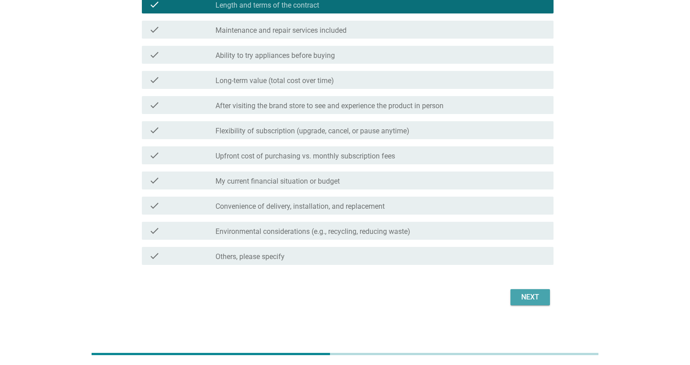
click at [519, 295] on div "Next" at bounding box center [529, 297] width 25 height 11
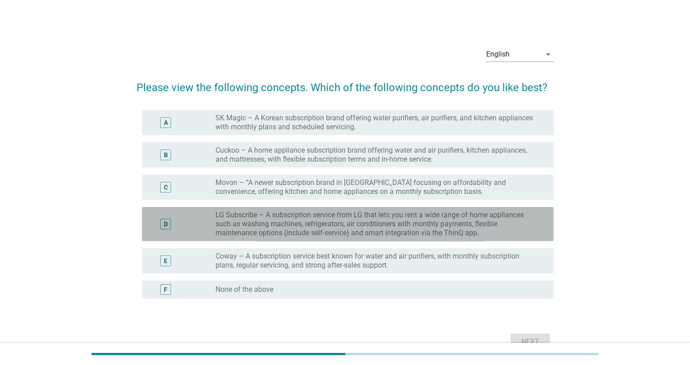
click at [168, 231] on div "D" at bounding box center [165, 223] width 33 height 27
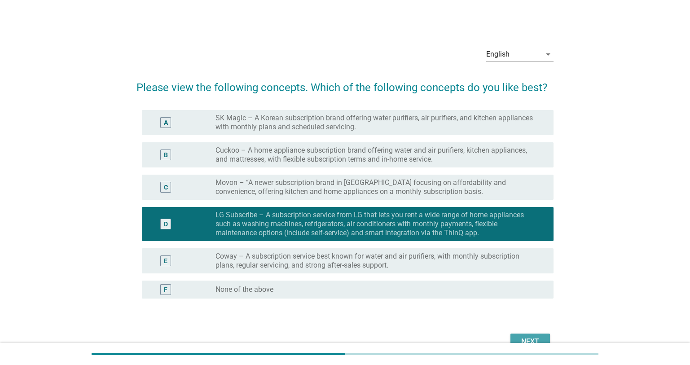
click at [531, 340] on div "Next" at bounding box center [529, 341] width 25 height 11
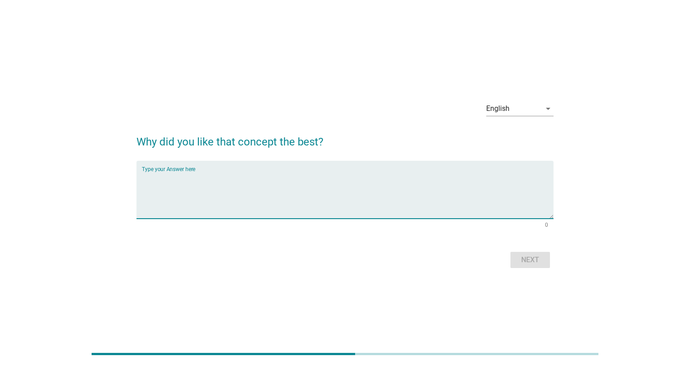
click at [209, 195] on textarea "Type your Answer here" at bounding box center [347, 194] width 411 height 47
type textarea "full range products"
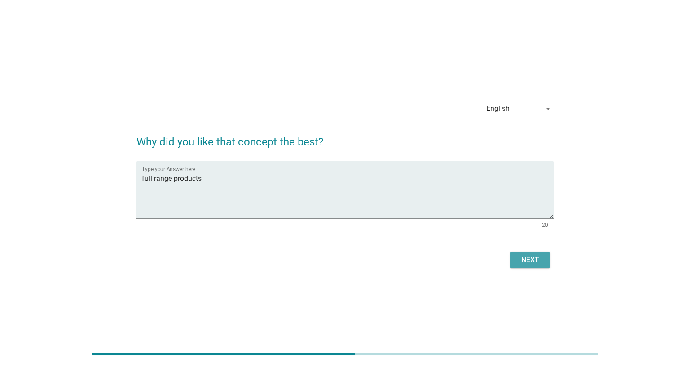
click at [526, 266] on button "Next" at bounding box center [529, 260] width 39 height 16
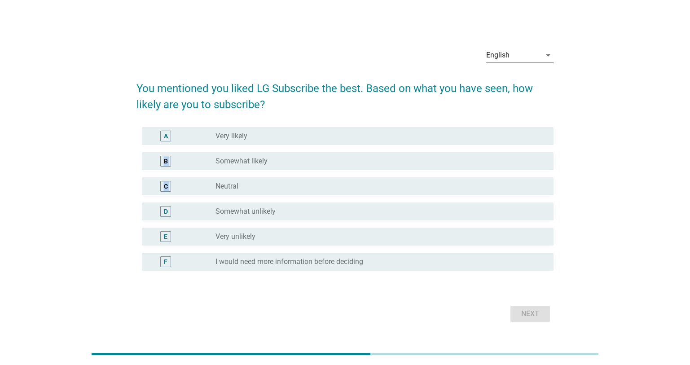
drag, startPoint x: 159, startPoint y: 213, endPoint x: 164, endPoint y: 157, distance: 56.7
click at [164, 157] on div "A radio_button_unchecked Very likely B radio_button_unchecked Somewhat likely C…" at bounding box center [344, 198] width 417 height 151
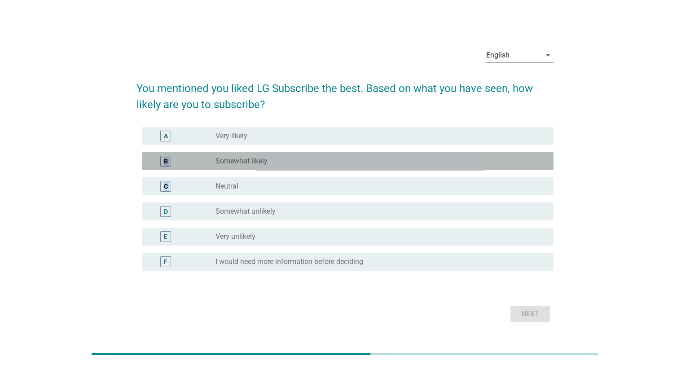
click at [164, 157] on div "B" at bounding box center [166, 160] width 4 height 9
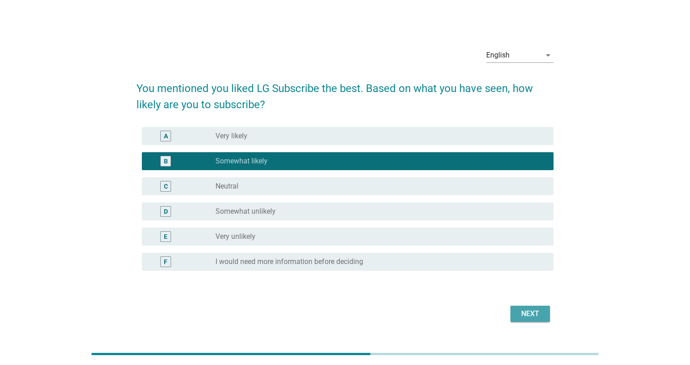
click at [517, 310] on div "Next" at bounding box center [529, 313] width 25 height 11
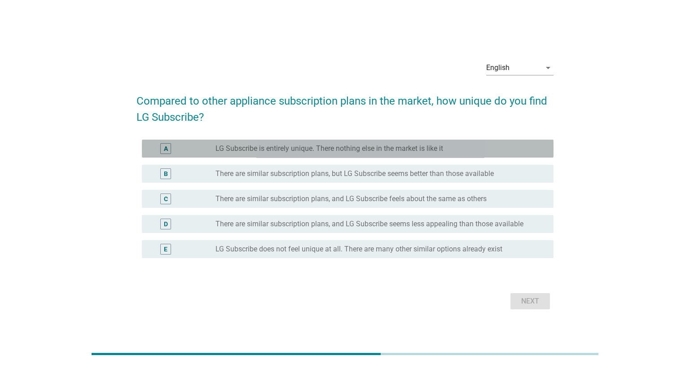
click at [165, 149] on div "A" at bounding box center [166, 148] width 4 height 9
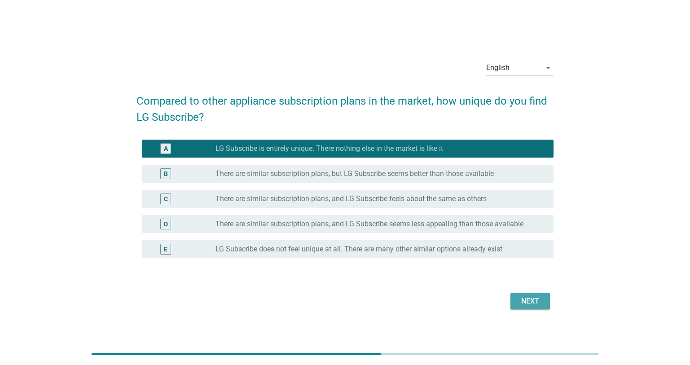
click at [524, 302] on div "Next" at bounding box center [529, 301] width 25 height 11
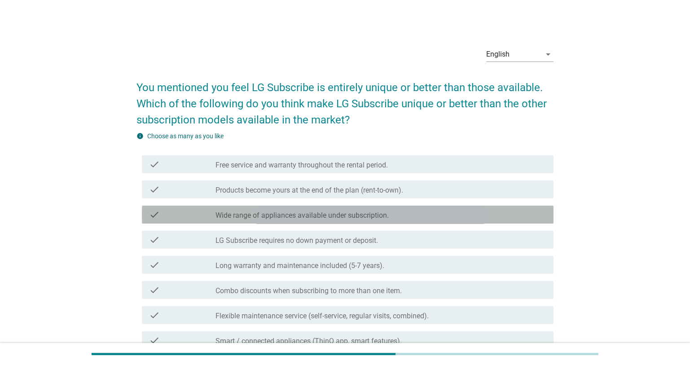
click at [161, 218] on div "check" at bounding box center [182, 214] width 66 height 11
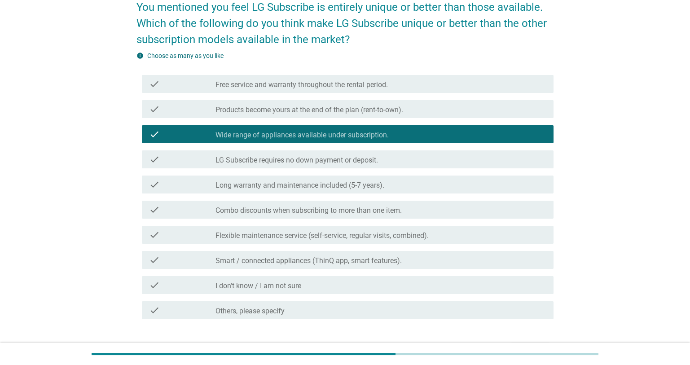
scroll to position [139, 0]
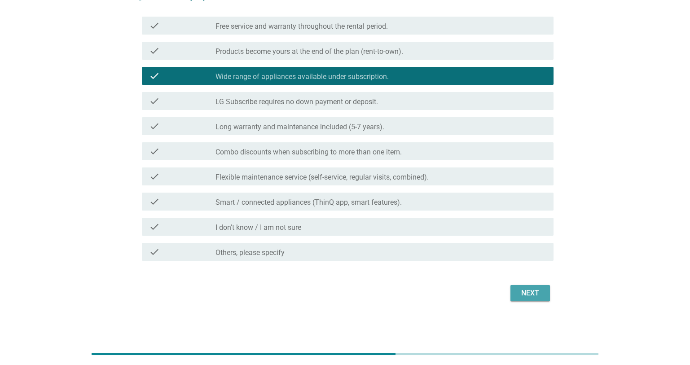
click at [538, 298] on button "Next" at bounding box center [529, 293] width 39 height 16
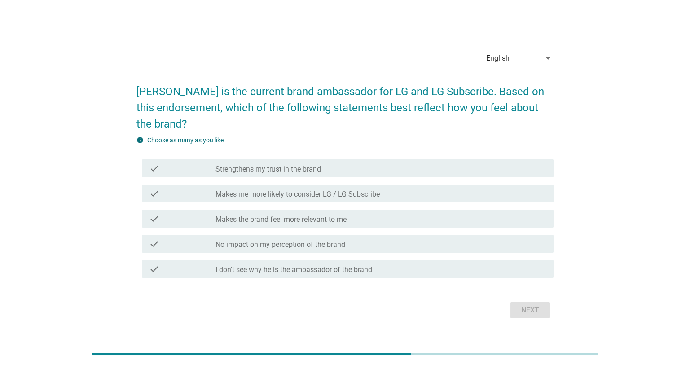
click at [259, 188] on div "check_box_outline_blank Makes me more likely to consider LG / LG Subscribe" at bounding box center [380, 193] width 331 height 11
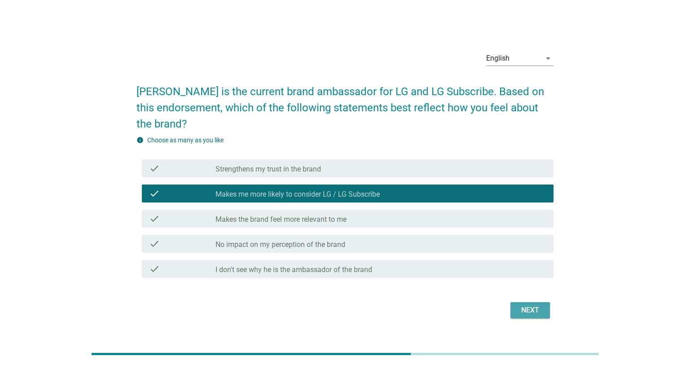
click at [536, 317] on button "Next" at bounding box center [529, 310] width 39 height 16
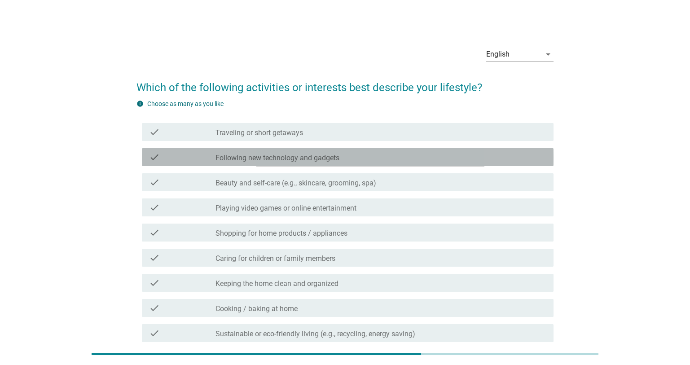
click at [218, 160] on label "Following new technology and gadgets" at bounding box center [277, 157] width 124 height 9
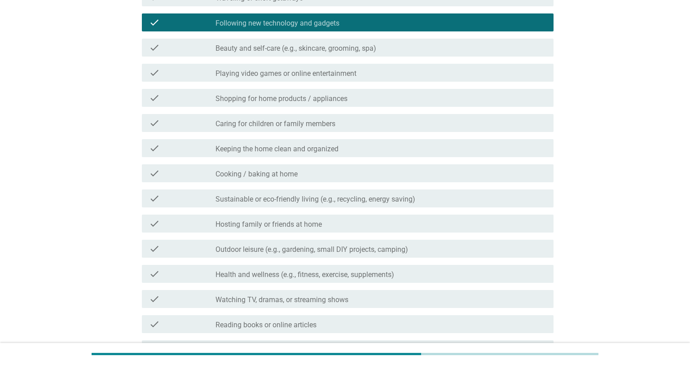
scroll to position [208, 0]
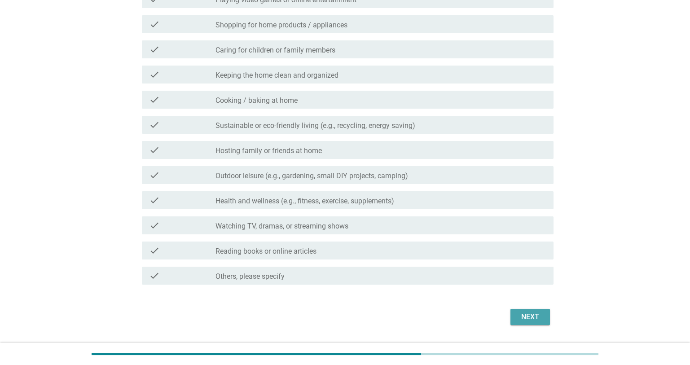
click at [536, 316] on div "Next" at bounding box center [529, 316] width 25 height 11
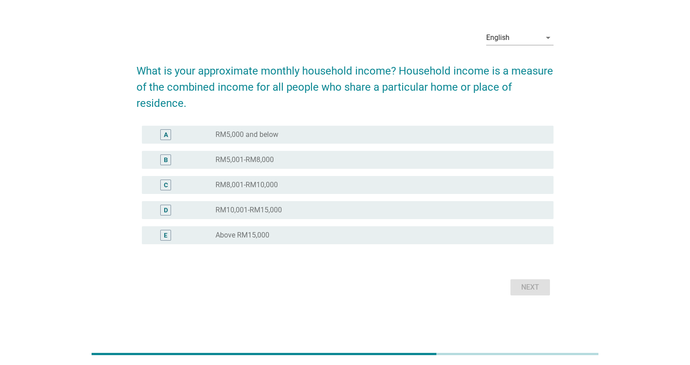
scroll to position [0, 0]
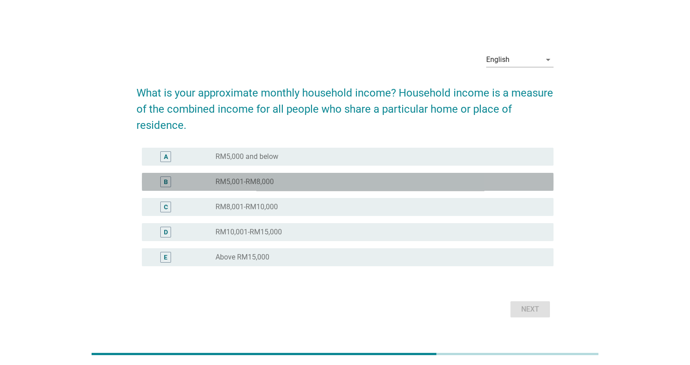
click at [263, 173] on div "B radio_button_unchecked RM5,001-RM8,000" at bounding box center [347, 182] width 411 height 18
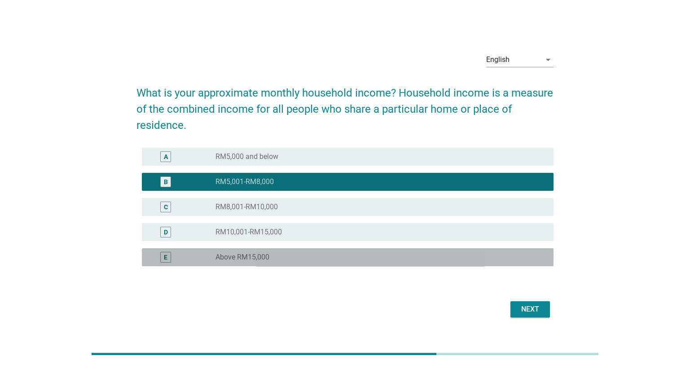
click at [302, 260] on div "radio_button_unchecked Above RM15,000" at bounding box center [376, 257] width 323 height 9
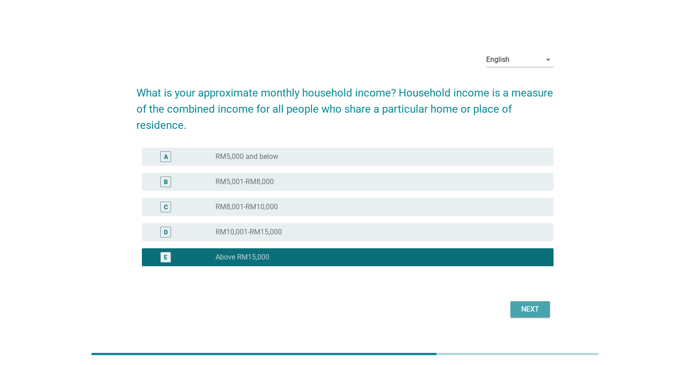
click at [533, 309] on div "Next" at bounding box center [529, 309] width 25 height 11
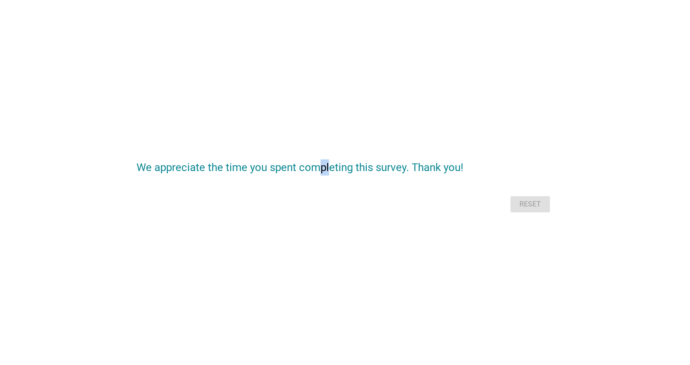
drag, startPoint x: 323, startPoint y: 91, endPoint x: 328, endPoint y: -45, distance: 136.0
click at [328, 0] on html "We appreciate the time you spent completing this survey. Thank you! Reset" at bounding box center [345, 182] width 690 height 365
